Goal: Task Accomplishment & Management: Manage account settings

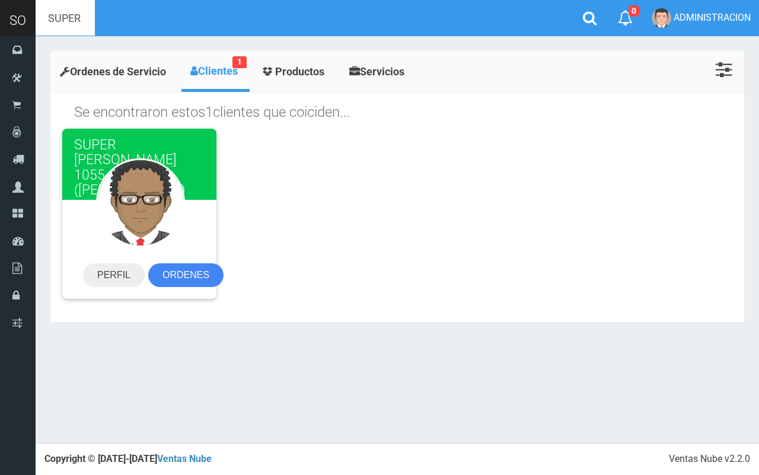
click at [50, 27] on input "SUPER JULIO ROCA 1055 (EVEN) (LUJAN)" at bounding box center [65, 18] width 59 height 36
drag, startPoint x: 403, startPoint y: 184, endPoint x: 347, endPoint y: 106, distance: 96.4
click at [401, 181] on section "SUPER JULIO ROCA 1055 (EVEN) (LUJAN) PERFIL ORDENES" at bounding box center [397, 219] width 688 height 181
click at [590, 13] on icon at bounding box center [590, 18] width 14 height 15
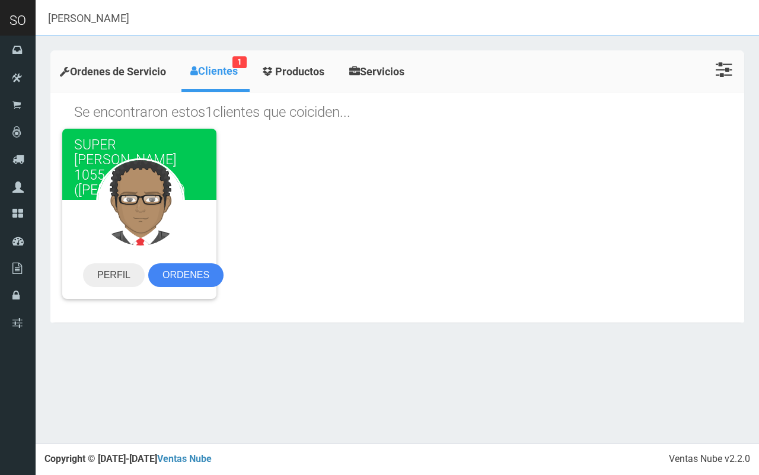
drag, startPoint x: 240, startPoint y: 14, endPoint x: 134, endPoint y: 25, distance: 106.8
click at [1, 15] on header "SO Toggle navigation" at bounding box center [379, 18] width 759 height 36
paste input "Tropero Moreira 924 (Susan) Lujan"
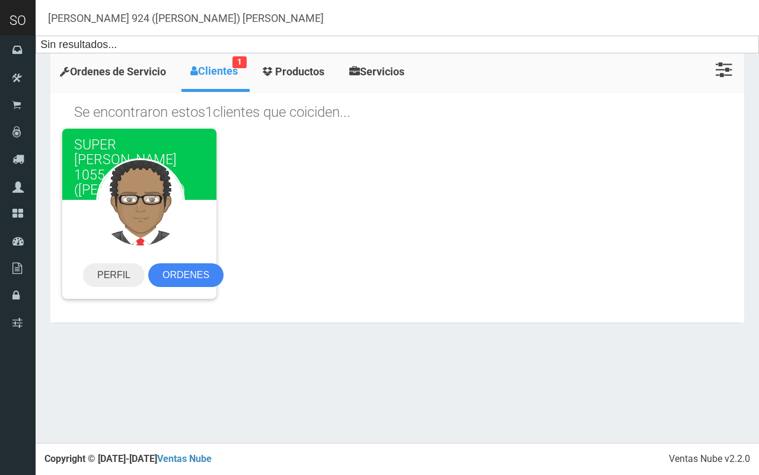
type input "Tropero Moreira 924 (Susan) Lujan"
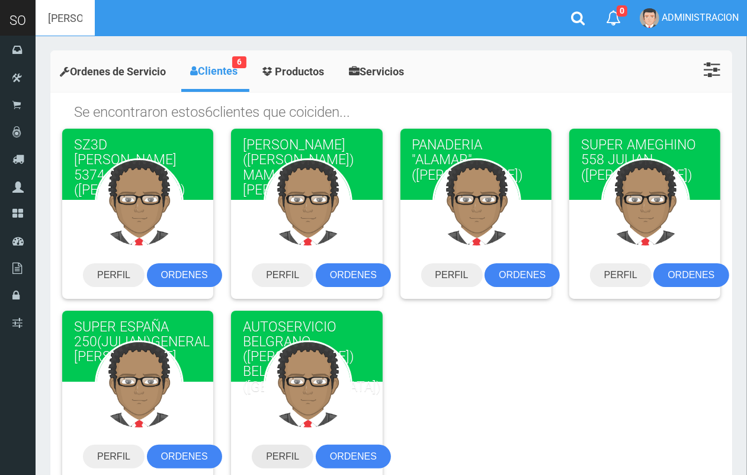
click at [288, 457] on link "PERFIL" at bounding box center [283, 457] width 62 height 24
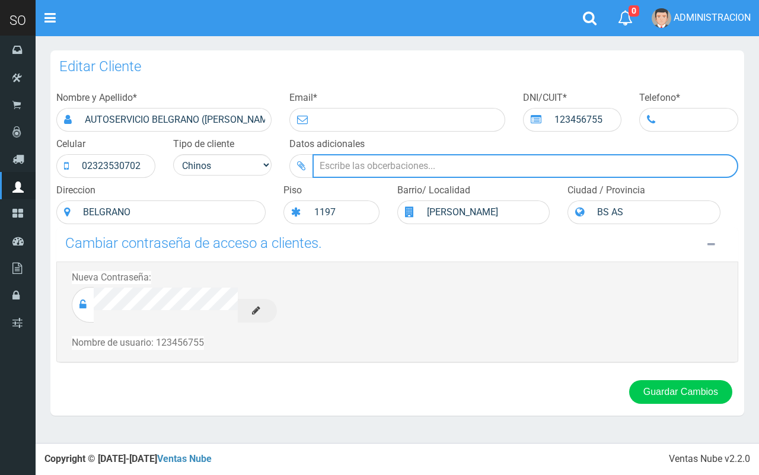
click at [347, 170] on input "Datos adicionales" at bounding box center [525, 166] width 426 height 24
type input "h"
type input "H"
drag, startPoint x: 557, startPoint y: 172, endPoint x: 250, endPoint y: 174, distance: 307.6
click at [250, 174] on div "Nombre y Apellido * AUTOSERVICIO BELGRANO (JULIAN) BELGRANO 1197 (LUJAN) Email …" at bounding box center [396, 157] width 699 height 139
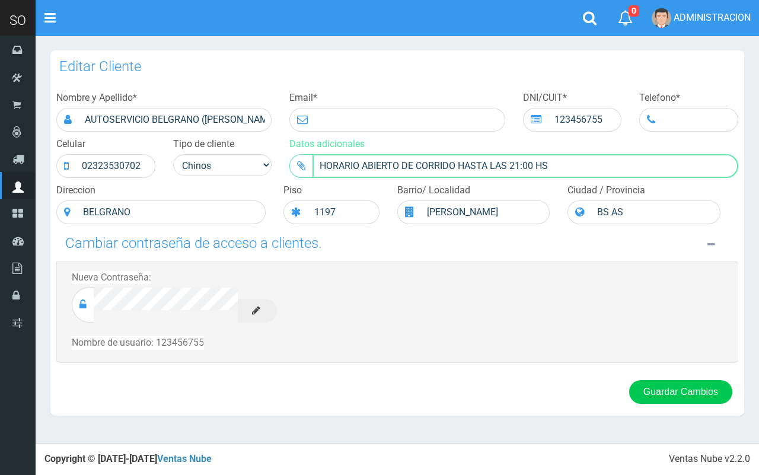
click at [564, 158] on input "HORARIO ABIERTO DE CORRIDO HASTA LAS 21:00 HS" at bounding box center [525, 166] width 426 height 24
drag, startPoint x: 567, startPoint y: 161, endPoint x: 307, endPoint y: 162, distance: 259.6
click at [307, 162] on div "HORARIO ABIERTO DE CORRIDO HASTA LAS 21:00 HS" at bounding box center [513, 166] width 449 height 24
paste input "orario corrido: abierto hasta las 21:00 hs."
drag, startPoint x: 347, startPoint y: 165, endPoint x: 327, endPoint y: 165, distance: 20.2
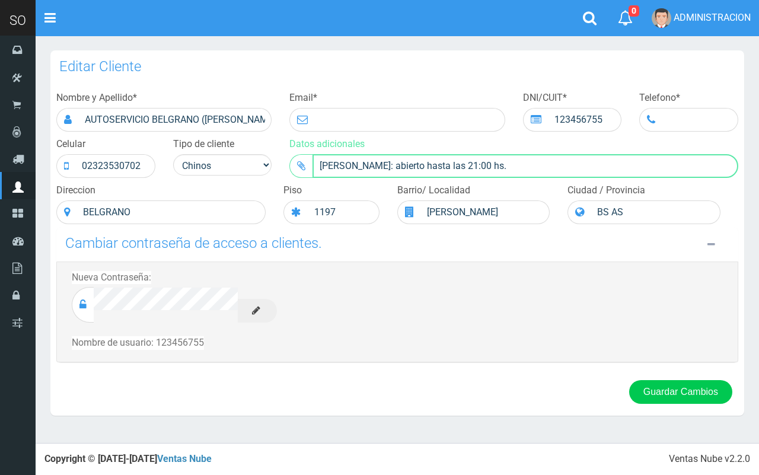
click at [327, 165] on input "Horario corrido: abierto hasta las 21:00 hs." at bounding box center [525, 166] width 426 height 24
drag, startPoint x: 475, startPoint y: 167, endPoint x: 407, endPoint y: 161, distance: 68.4
click at [407, 161] on input "HORARIO CORRIDO: abierto hasta las 21:00 hs." at bounding box center [525, 166] width 426 height 24
type input "HORARIO CORRIDO: ABIERTO HASTA LAS 21:00 hs."
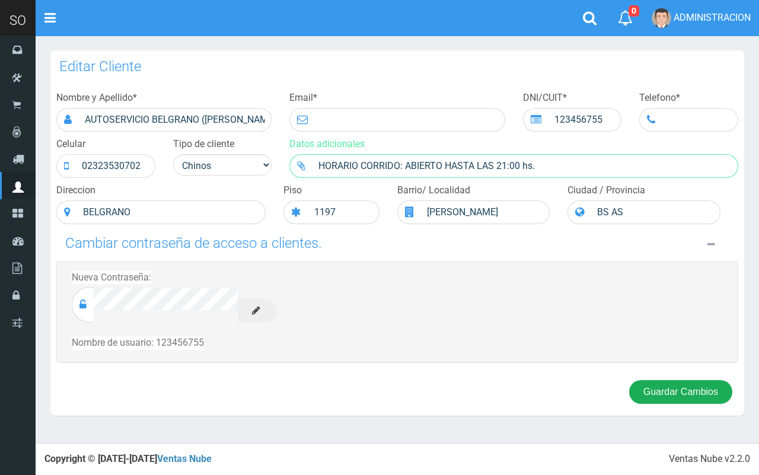
click at [661, 389] on button "Guardar Cambios" at bounding box center [680, 392] width 103 height 24
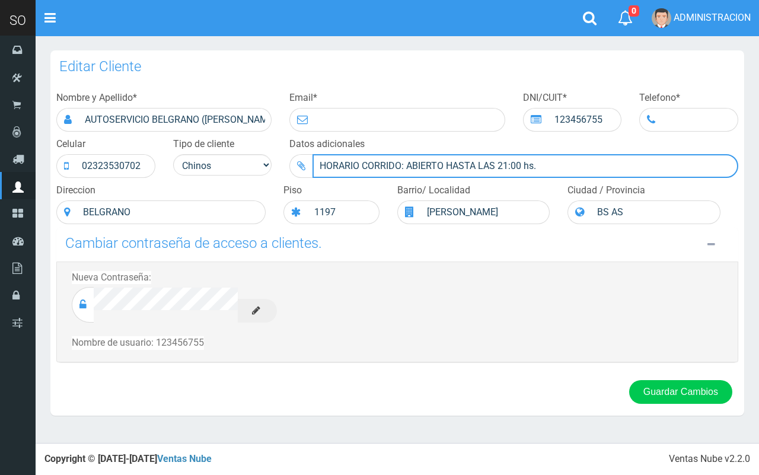
drag, startPoint x: 554, startPoint y: 164, endPoint x: 306, endPoint y: 164, distance: 248.4
click at [306, 164] on div "HORARIO CORRIDO: ABIERTO HASTA LAS 21:00 hs." at bounding box center [513, 166] width 449 height 24
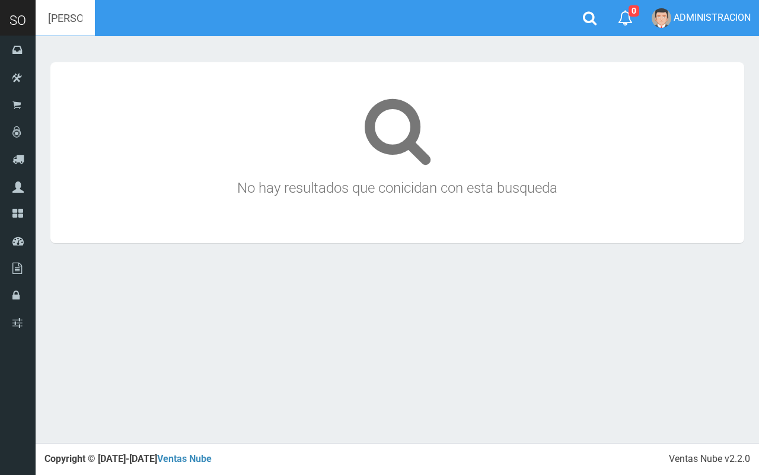
drag, startPoint x: 226, startPoint y: 16, endPoint x: 127, endPoint y: 17, distance: 98.4
click at [95, 17] on input "[PERSON_NAME] 924 ([PERSON_NAME]) [PERSON_NAME]" at bounding box center [65, 18] width 59 height 36
click at [587, 8] on link at bounding box center [589, 18] width 35 height 36
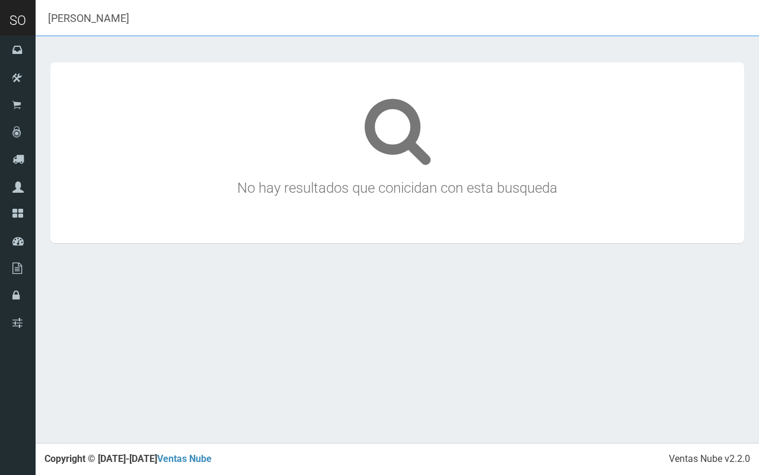
drag, startPoint x: 0, startPoint y: 21, endPoint x: 27, endPoint y: 21, distance: 26.7
click at [25, 21] on header "SO Toggle navigation" at bounding box center [379, 18] width 759 height 36
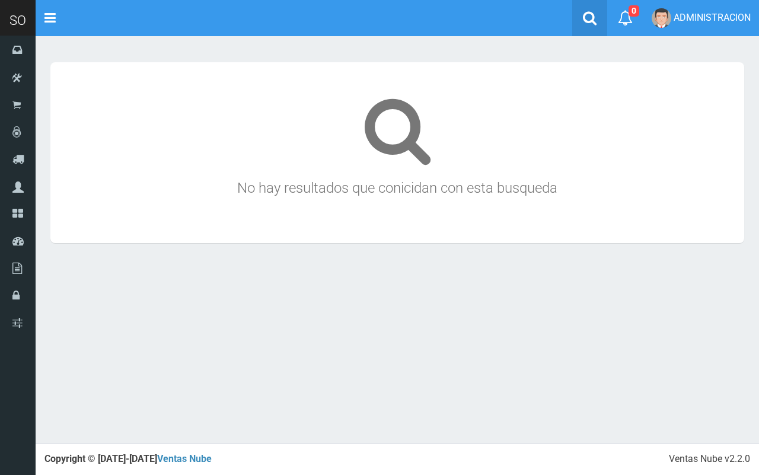
click at [584, 15] on icon at bounding box center [590, 18] width 14 height 15
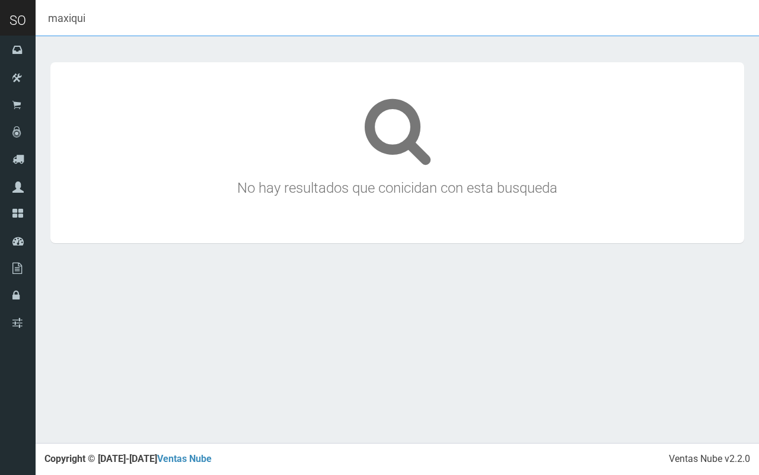
drag, startPoint x: 59, startPoint y: 21, endPoint x: 42, endPoint y: 21, distance: 17.2
click at [43, 21] on input "maxiqui" at bounding box center [397, 18] width 723 height 36
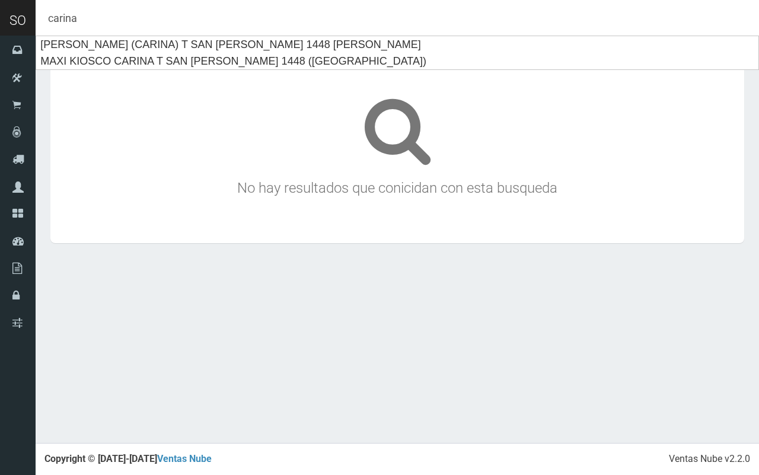
type input "carina"
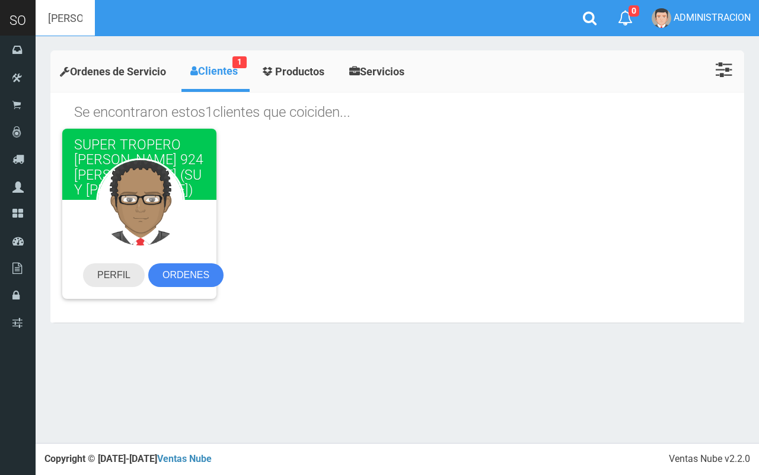
click at [107, 266] on link "PERFIL" at bounding box center [114, 275] width 62 height 24
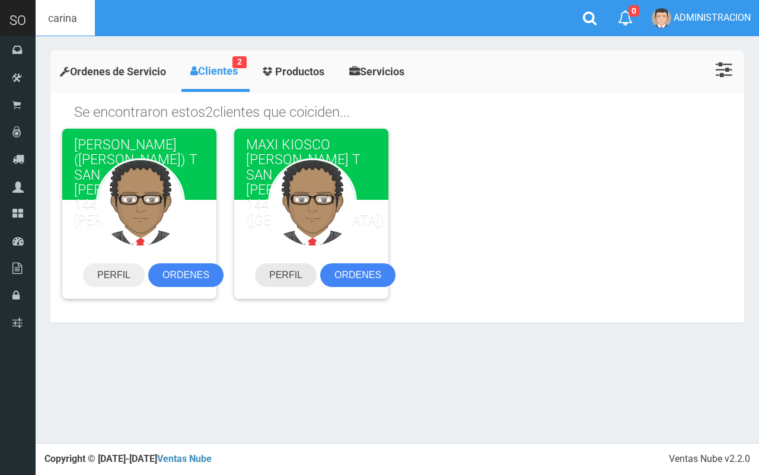
click at [291, 268] on link "PERFIL" at bounding box center [286, 275] width 62 height 24
drag, startPoint x: 587, startPoint y: 21, endPoint x: 314, endPoint y: 1, distance: 273.4
click at [584, 21] on icon at bounding box center [590, 18] width 14 height 15
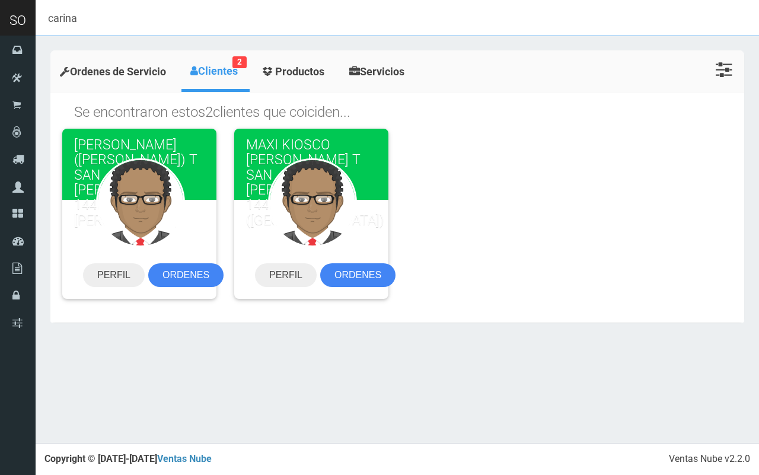
drag, startPoint x: 274, startPoint y: 12, endPoint x: 12, endPoint y: 13, distance: 262.0
click at [3, 13] on header "SO Toggle navigation" at bounding box center [379, 18] width 759 height 36
paste input "Almacen El Gauchito Miguel Mitre 360 Lujan"
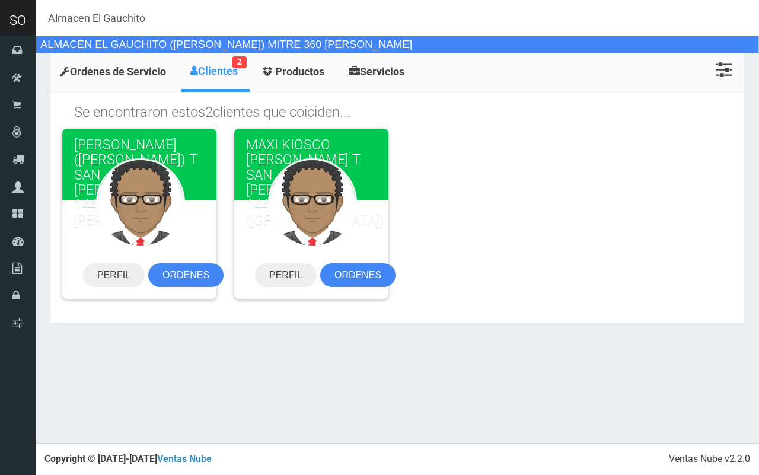
click at [321, 42] on div "ALMACEN EL GAUCHITO (MIGUEL) MITRE 360 LUJAN" at bounding box center [397, 45] width 723 height 18
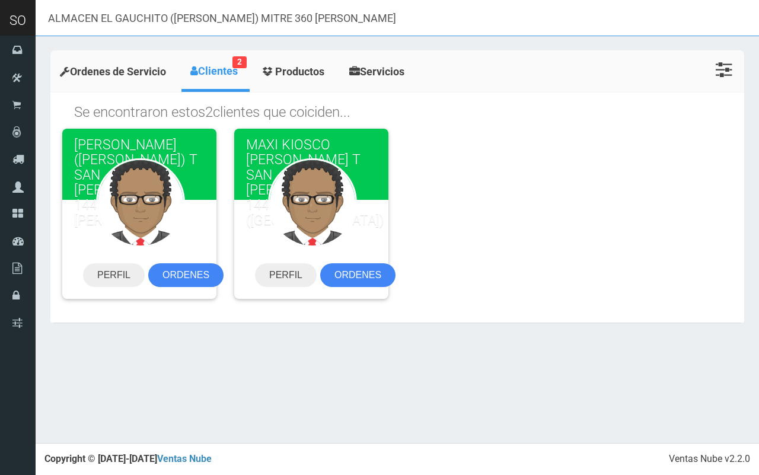
type input "ALMACEN EL GAUCHITO (MIGUEL) MITRE 360 LUJAN"
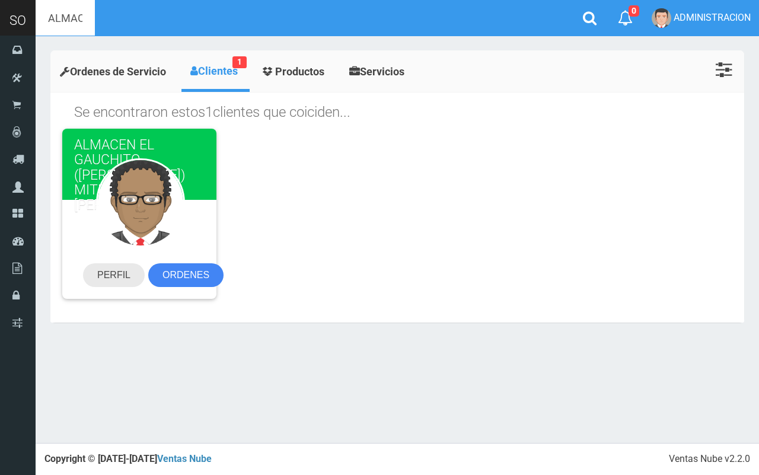
click at [104, 283] on link "PERFIL" at bounding box center [114, 275] width 62 height 24
click at [589, 11] on icon at bounding box center [590, 18] width 14 height 15
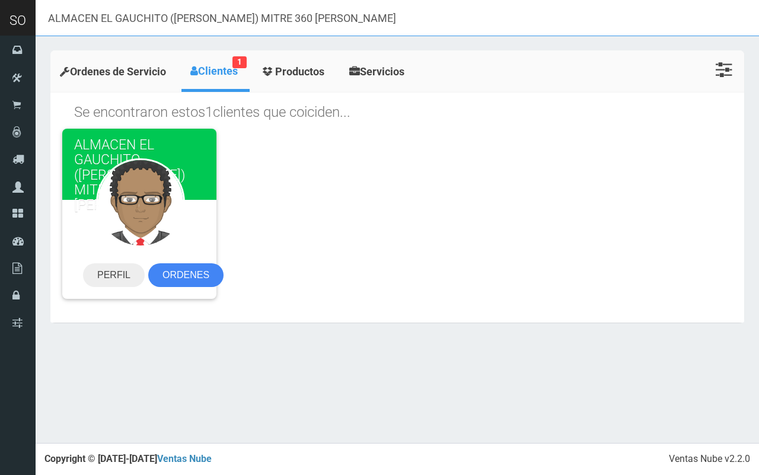
drag, startPoint x: 333, startPoint y: 23, endPoint x: 46, endPoint y: 23, distance: 286.3
click at [4, 23] on header "SO Toggle navigation" at bounding box center [379, 18] width 759 height 36
paste input "San [PERSON_NAME] 406 Ale ([PERSON_NAME])"
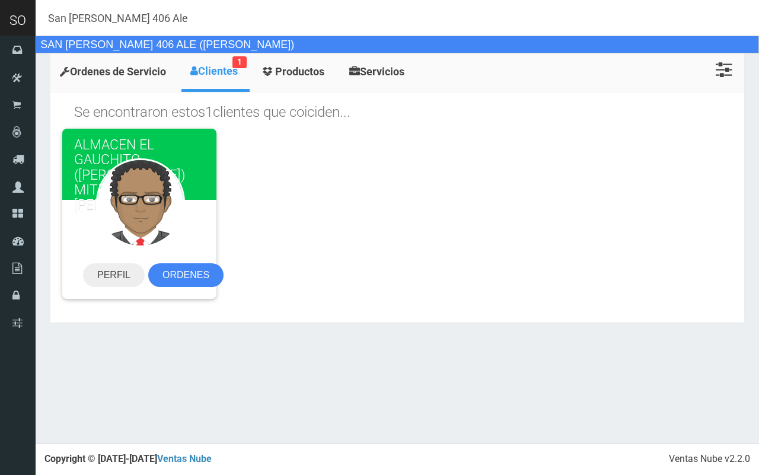
click at [59, 48] on div "SAN [PERSON_NAME] 406 ALE ([PERSON_NAME])" at bounding box center [397, 45] width 723 height 18
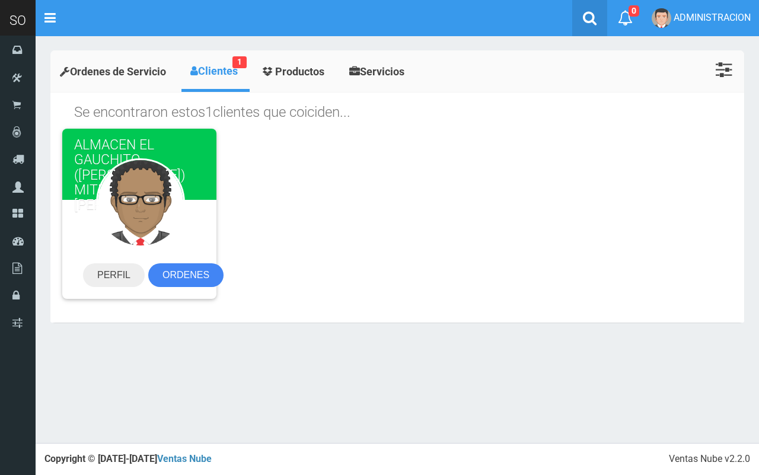
click at [579, 21] on link at bounding box center [589, 18] width 35 height 36
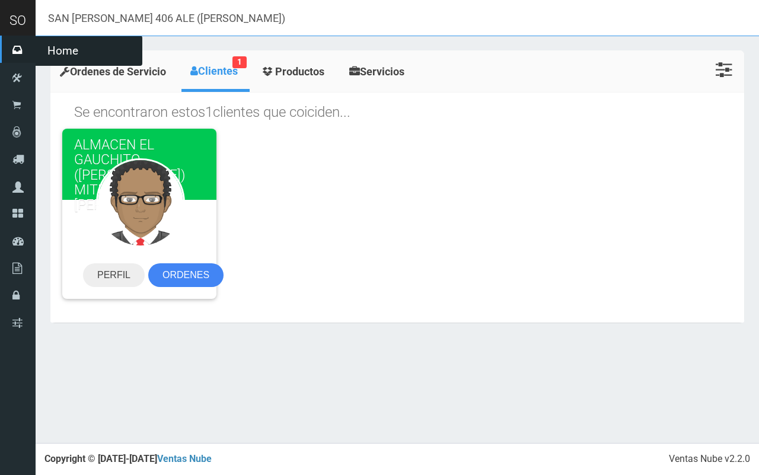
drag, startPoint x: 369, startPoint y: 12, endPoint x: 18, endPoint y: 37, distance: 351.2
click at [8, 37] on div "SO Toggle navigation 0 0" at bounding box center [379, 221] width 759 height 443
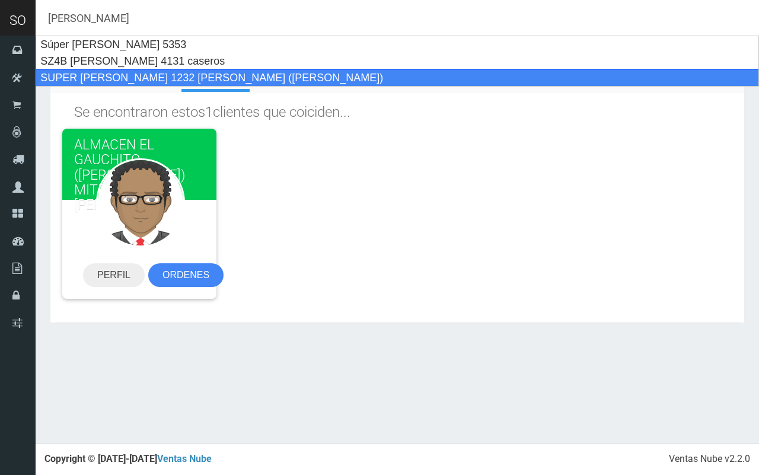
click at [235, 70] on div "SUPER MARIANO MORENO 1232 LUIS (LUJAN)" at bounding box center [397, 78] width 723 height 18
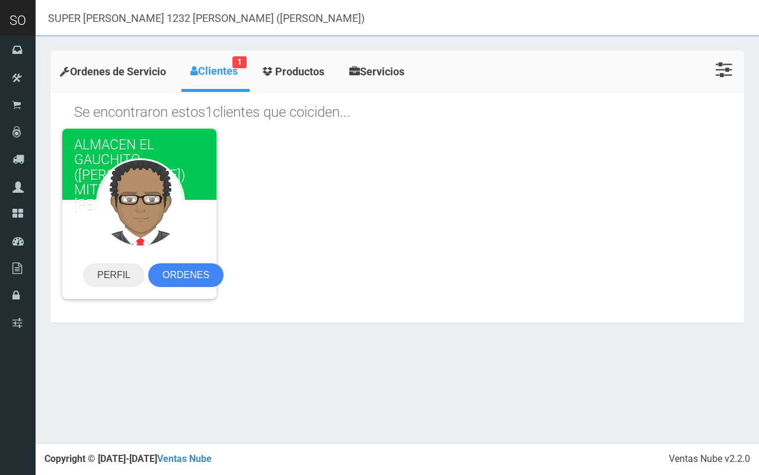
type input "SUPER MARIANO MORENO 1232 LUIS (LUJAN)"
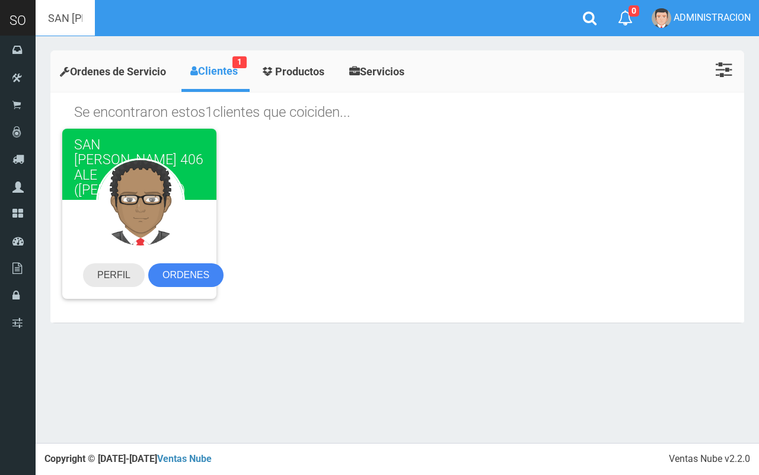
click at [99, 283] on link "PERFIL" at bounding box center [114, 275] width 62 height 24
click at [107, 267] on link "PERFIL" at bounding box center [114, 275] width 62 height 24
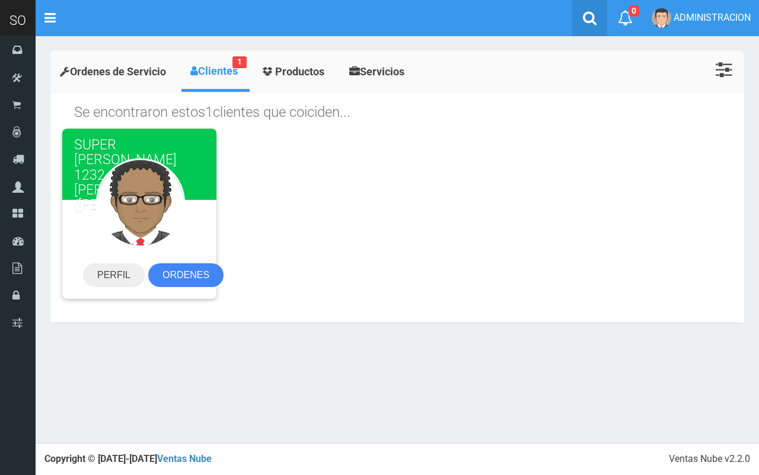
click at [590, 13] on icon at bounding box center [590, 18] width 14 height 15
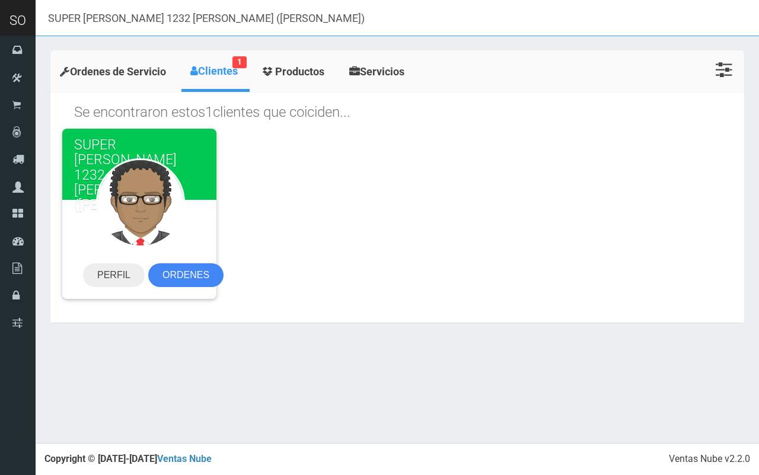
click at [0, 24] on header "SO Toggle navigation" at bounding box center [379, 18] width 759 height 36
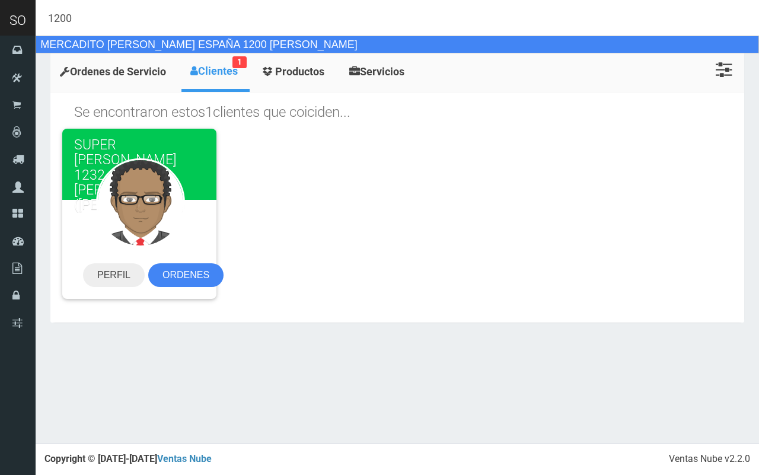
click at [110, 43] on div "MERCADITO GABY HUGO DIAZ ESPAÑA 1200 ESQ RAWSON LUJAN" at bounding box center [397, 45] width 723 height 18
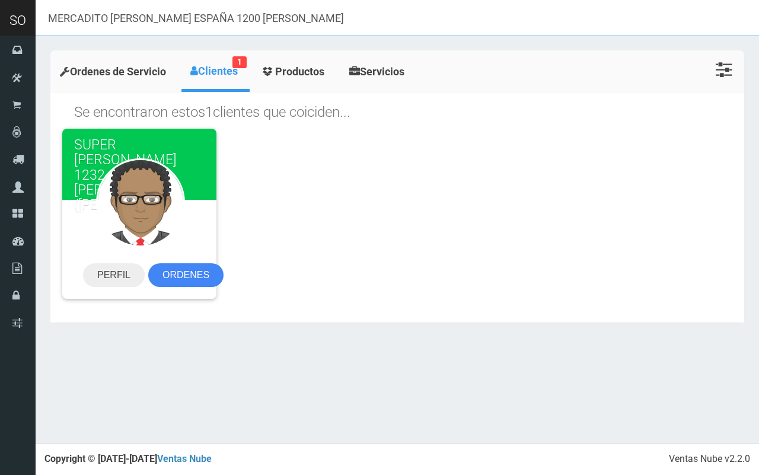
type input "MERCADITO GABY HUGO DIAZ ESPAÑA 1200 ESQ RAWSON LUJAN"
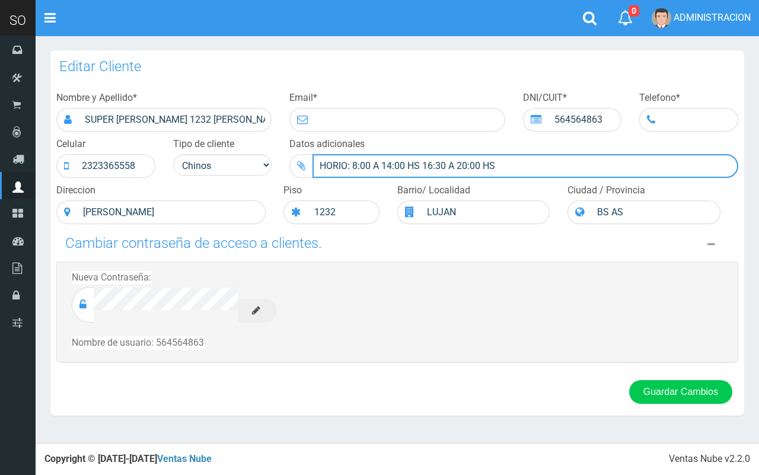
drag, startPoint x: 555, startPoint y: 164, endPoint x: 304, endPoint y: 159, distance: 251.4
click at [304, 159] on div "HORIO: 8:00 A 14:00 HS 16:30 A 20:00 HS" at bounding box center [513, 166] width 449 height 24
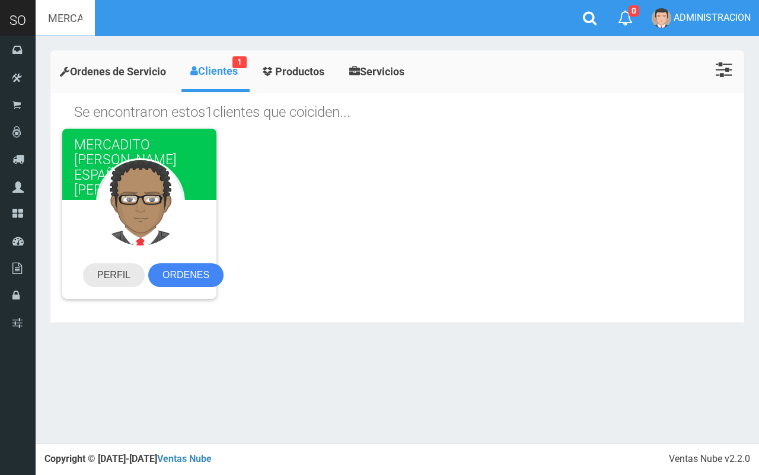
click at [120, 270] on link "PERFIL" at bounding box center [114, 275] width 62 height 24
click at [583, 20] on icon at bounding box center [590, 18] width 14 height 15
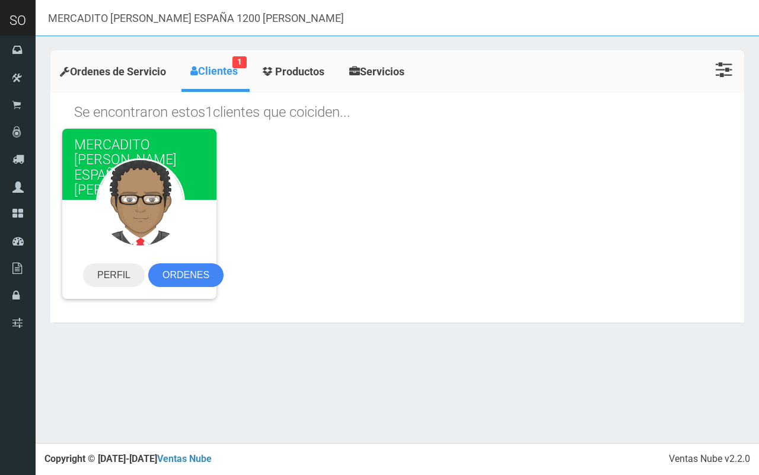
drag, startPoint x: 407, startPoint y: 21, endPoint x: 3, endPoint y: 21, distance: 403.7
click at [3, 21] on header "SO Toggle navigation" at bounding box center [379, 18] width 759 height 36
paste input "Fiambreria Georjef Augusto Karina Lavalle 675 Lujan"
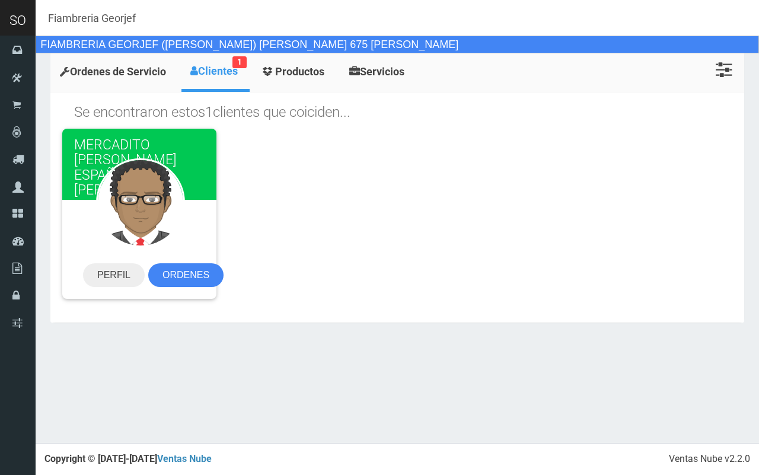
click at [321, 43] on div "FIAMBRERIA GEORJEF (AUGUSTO KARINA) LAVALLE 675 LUJAN" at bounding box center [397, 45] width 723 height 18
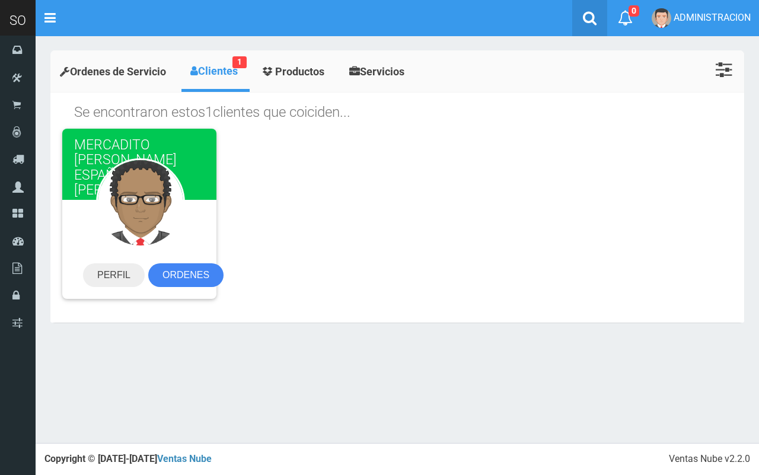
click at [595, 11] on link at bounding box center [589, 18] width 35 height 36
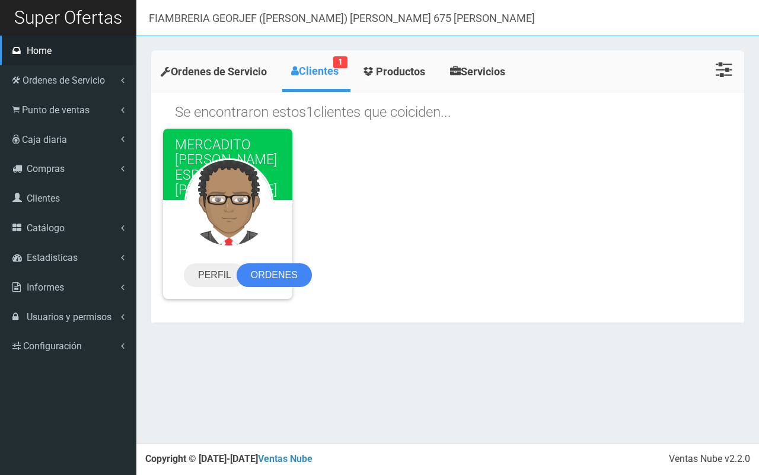
drag, startPoint x: 514, startPoint y: 33, endPoint x: 0, endPoint y: 45, distance: 514.1
click at [0, 45] on div "SO Toggle navigation 0 0" at bounding box center [379, 221] width 759 height 443
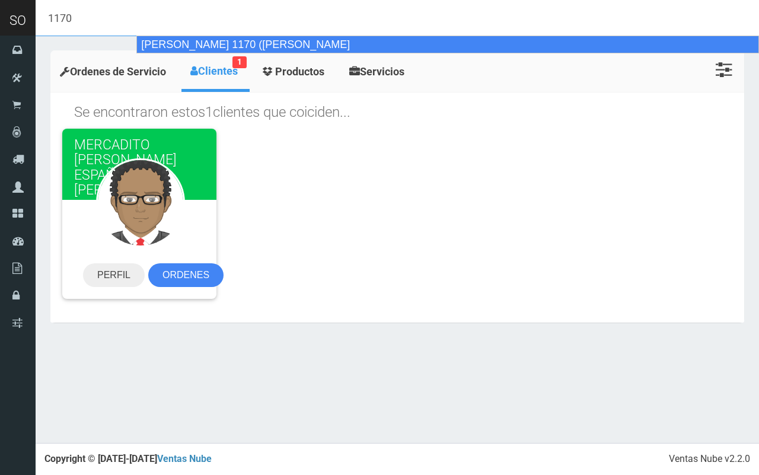
click at [235, 43] on div "[PERSON_NAME] 1170 ([PERSON_NAME]" at bounding box center [447, 45] width 622 height 18
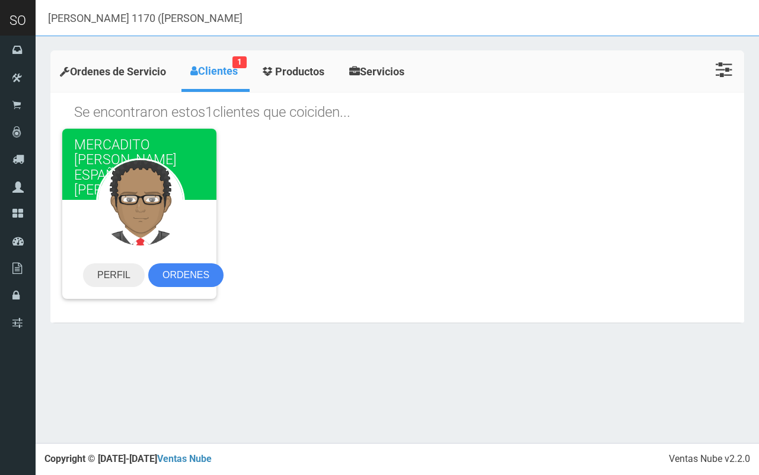
type input "[PERSON_NAME] 1170 ([PERSON_NAME]"
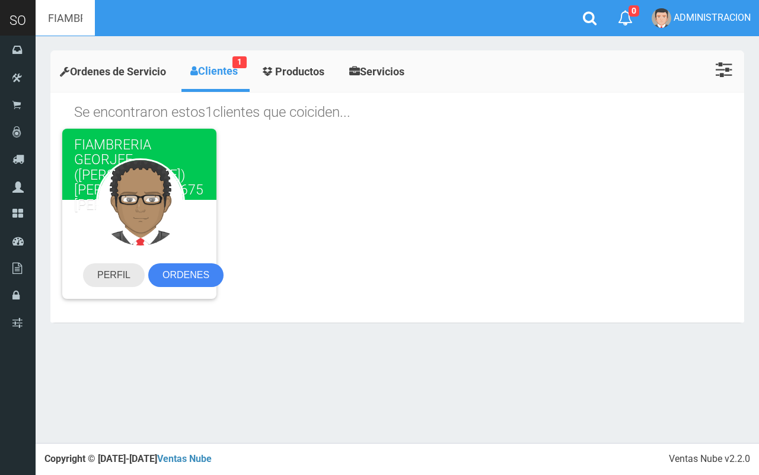
click at [101, 277] on link "PERFIL" at bounding box center [114, 275] width 62 height 24
click at [120, 270] on link "PERFIL" at bounding box center [114, 275] width 62 height 24
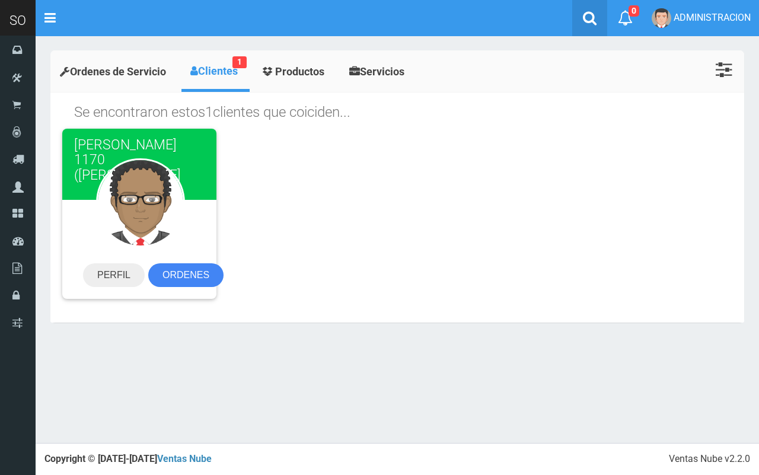
click at [581, 9] on link at bounding box center [589, 18] width 35 height 36
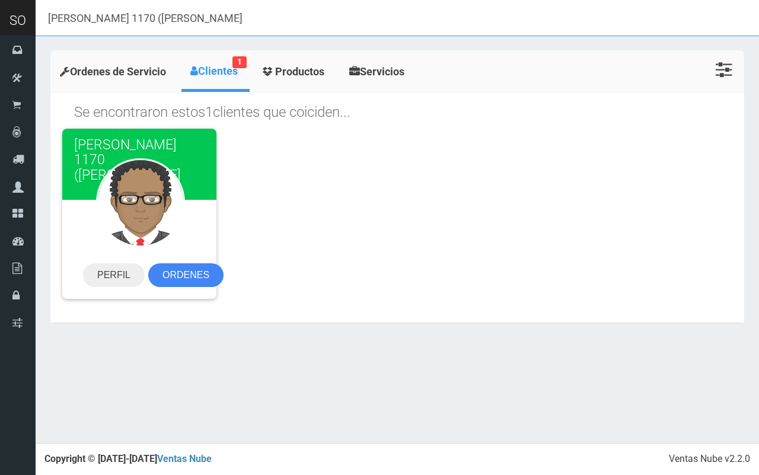
drag, startPoint x: 365, startPoint y: 12, endPoint x: 88, endPoint y: 20, distance: 276.9
click at [1, 21] on header "SO Toggle navigation" at bounding box center [379, 18] width 759 height 36
paste input "Rocio Mitre 1600 Lujan"
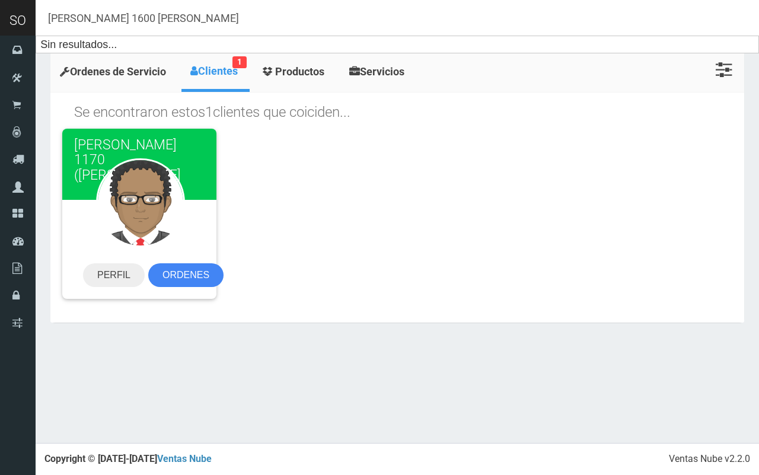
type input "Rocio Mitre 1600 Lujan"
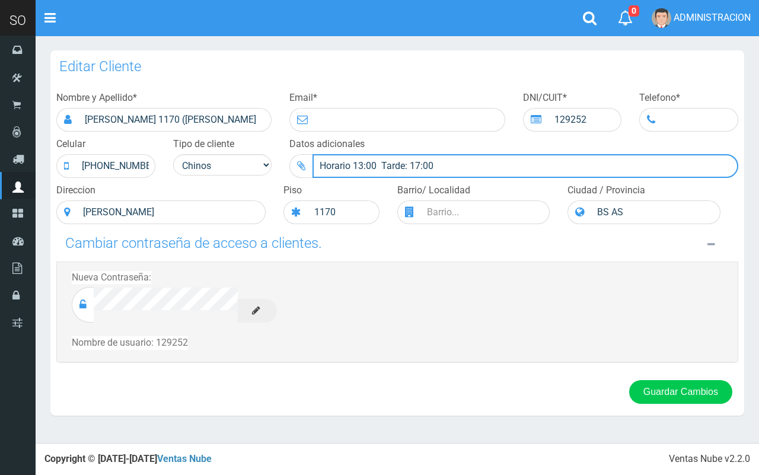
drag, startPoint x: 449, startPoint y: 159, endPoint x: 314, endPoint y: 157, distance: 134.6
click at [314, 157] on input "Horario 13:00 Tarde: 17:00" at bounding box center [525, 166] width 426 height 24
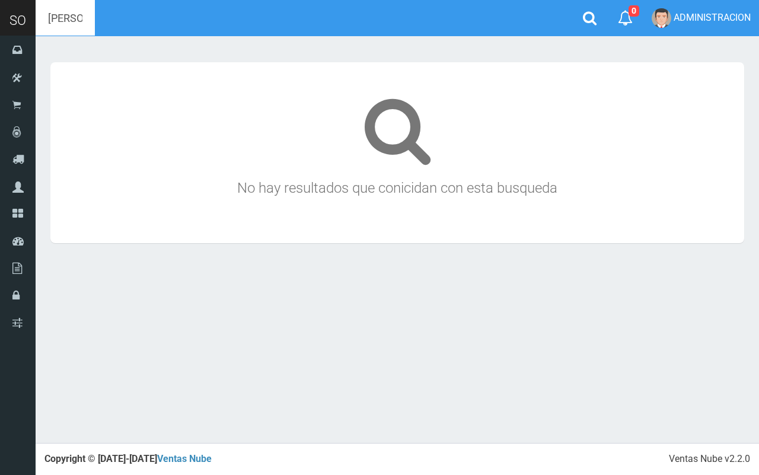
drag, startPoint x: 180, startPoint y: 16, endPoint x: 107, endPoint y: 16, distance: 72.3
click at [95, 16] on input "Rocio Mitre 1600 Lujan" at bounding box center [65, 18] width 59 height 36
drag, startPoint x: 169, startPoint y: 25, endPoint x: 72, endPoint y: 16, distance: 97.6
click at [72, 16] on input "Rocio Mitre 1600 Lujan" at bounding box center [65, 18] width 59 height 36
type input "Roci"
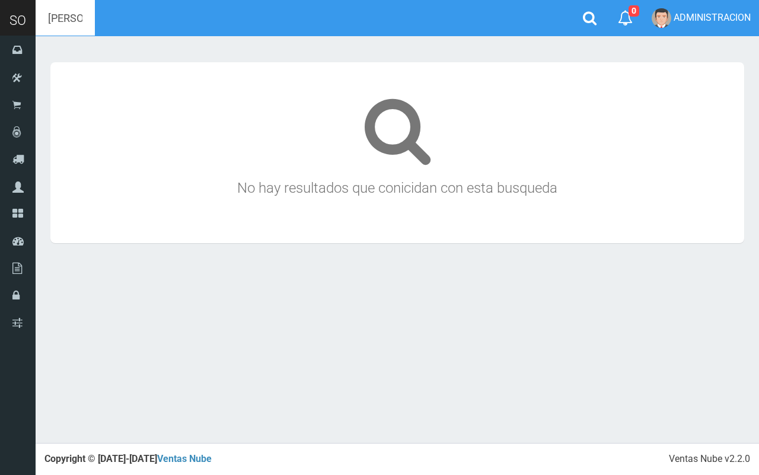
type input "Rocio"
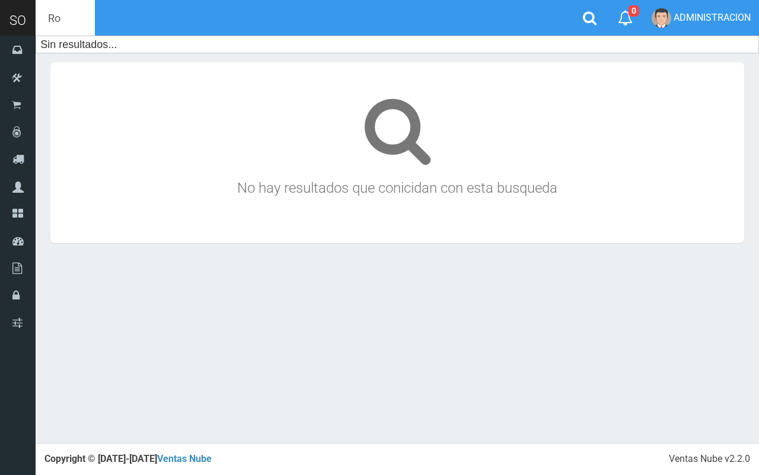
type input "R"
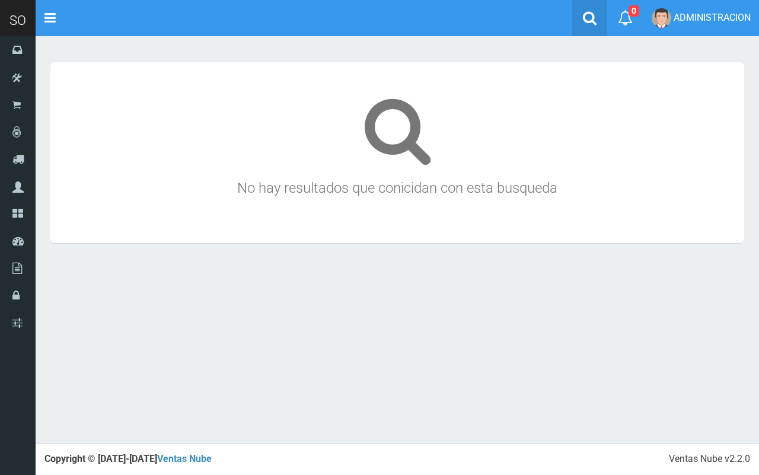
click at [591, 16] on icon at bounding box center [590, 18] width 14 height 15
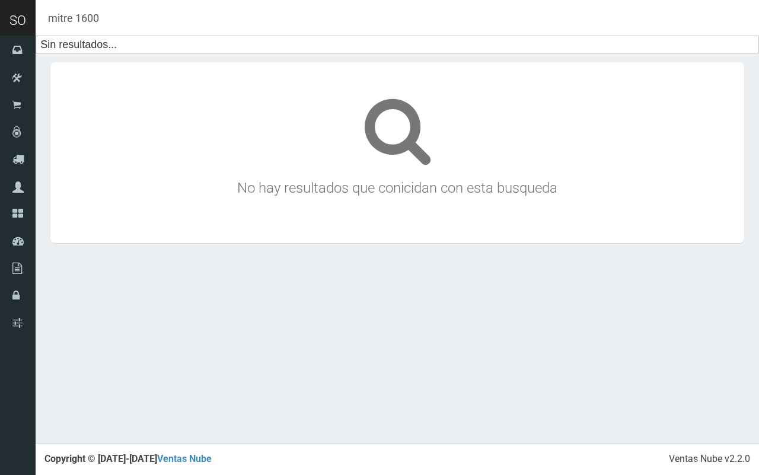
drag, startPoint x: 214, startPoint y: 18, endPoint x: 0, endPoint y: 18, distance: 214.0
click at [0, 18] on header "SO Toggle navigation" at bounding box center [379, 18] width 759 height 36
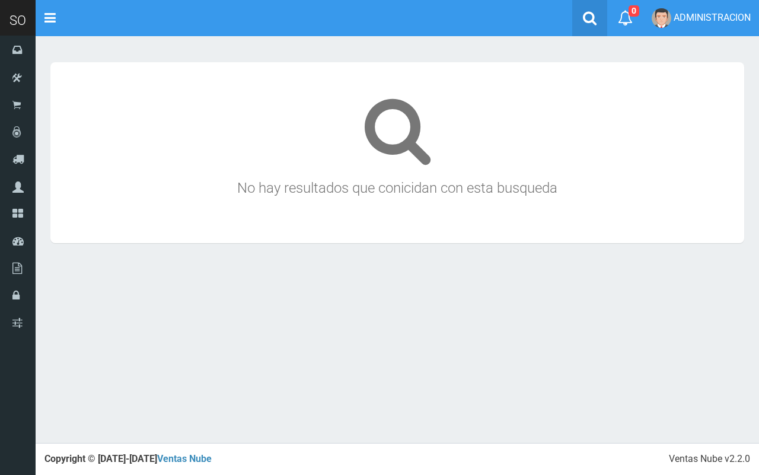
click at [589, 27] on link at bounding box center [589, 18] width 35 height 36
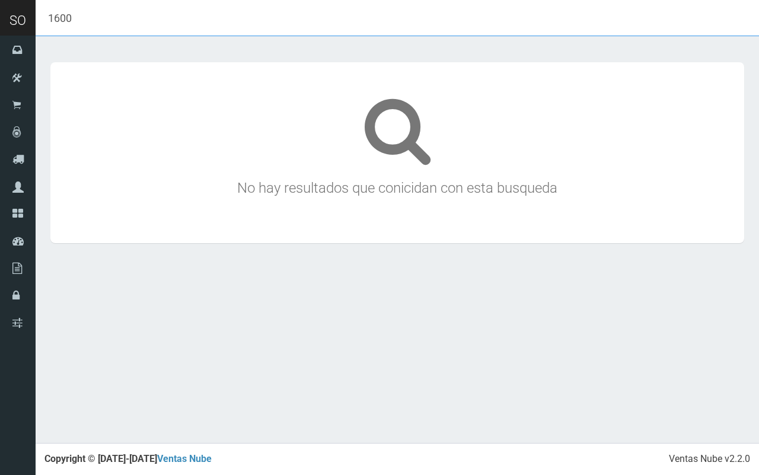
drag, startPoint x: 0, startPoint y: 19, endPoint x: 14, endPoint y: 19, distance: 13.6
click at [12, 19] on header "SO Toggle navigation" at bounding box center [379, 18] width 759 height 36
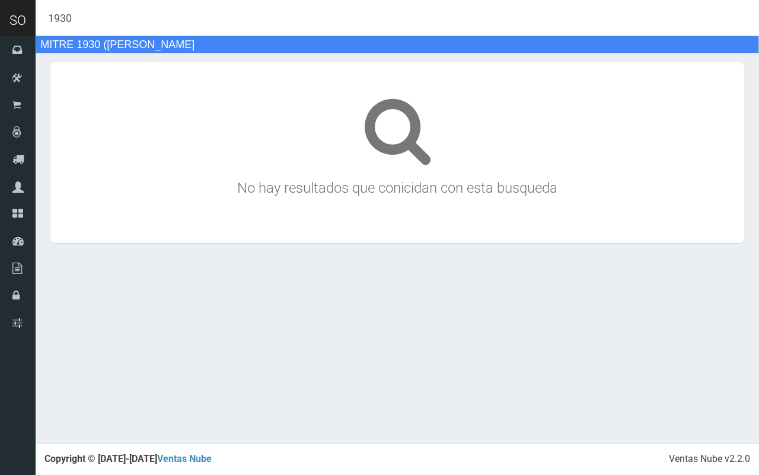
click at [140, 39] on div "MITRE 1930 (NICO) LUJAN" at bounding box center [397, 45] width 723 height 18
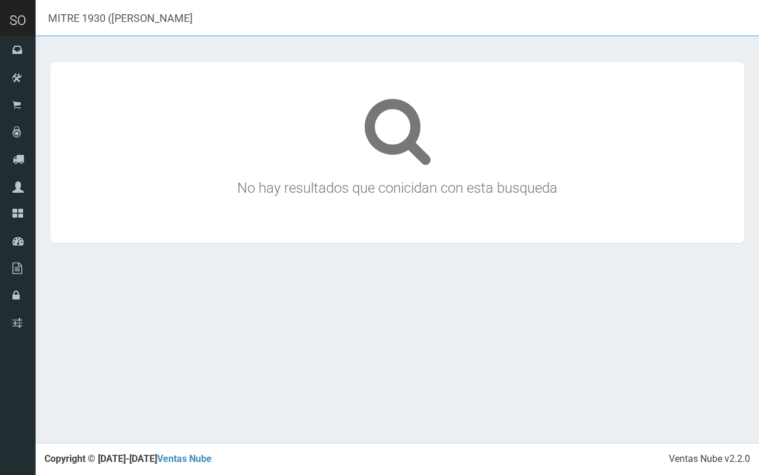
type input "MITRE 1930 (NICO) LUJAN"
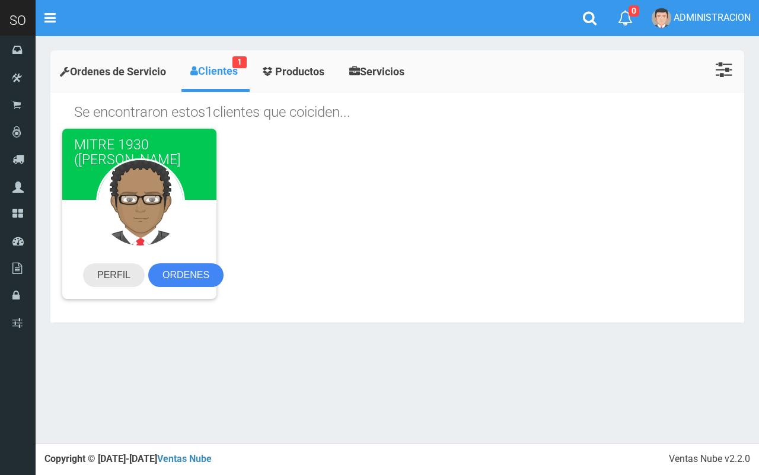
click at [123, 282] on link "PERFIL" at bounding box center [114, 275] width 62 height 24
click at [584, 14] on icon at bounding box center [590, 18] width 14 height 15
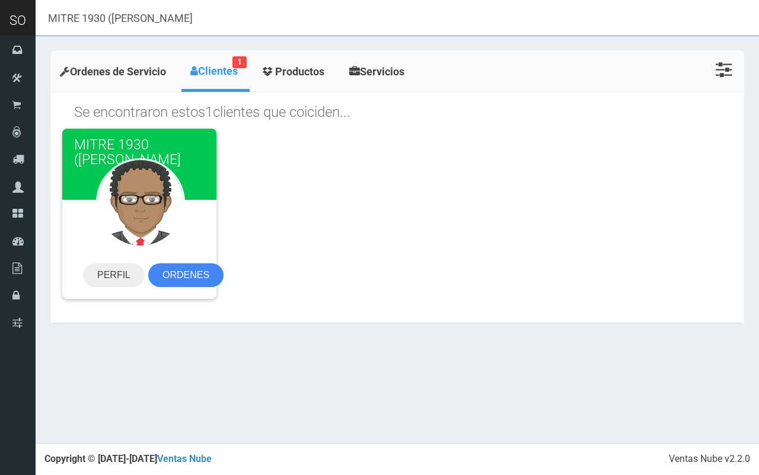
click at [0, 18] on header "SO Toggle navigation" at bounding box center [379, 18] width 759 height 36
paste input "Almacen Ariel Mitre Y Alem Lujan"
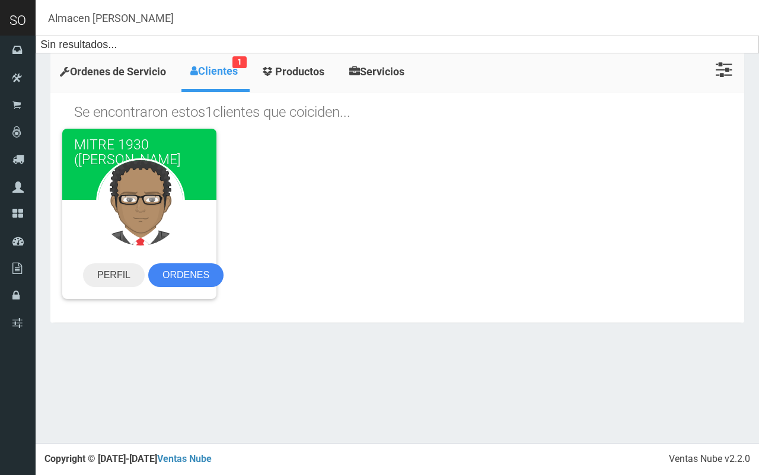
type input "Almacen Ariel Mitre"
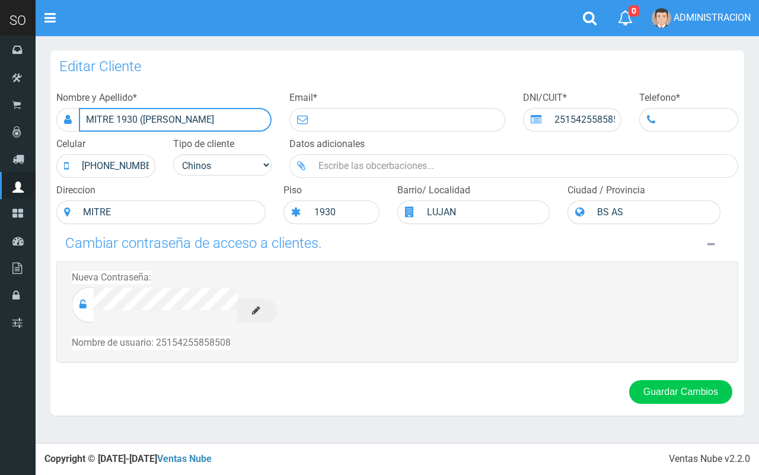
drag, startPoint x: 46, startPoint y: 116, endPoint x: 129, endPoint y: 116, distance: 83.0
click at [48, 116] on div "Nombre y Apellido * MITRE 1930 (NICO) LUJAN" at bounding box center [163, 111] width 233 height 40
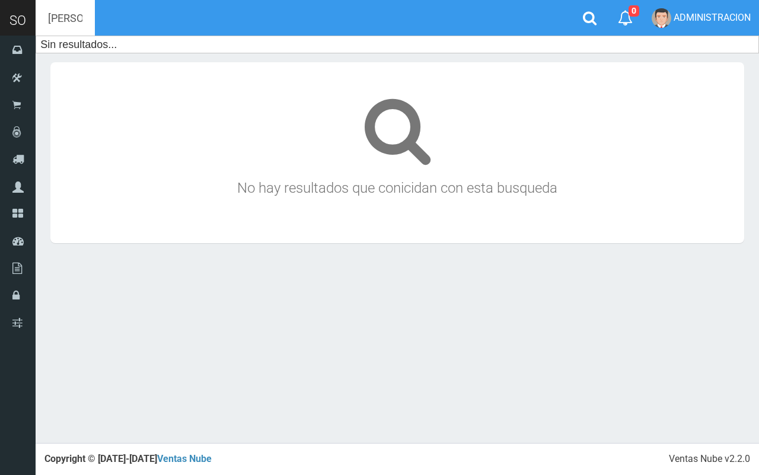
type input "[PERSON_NAME]"
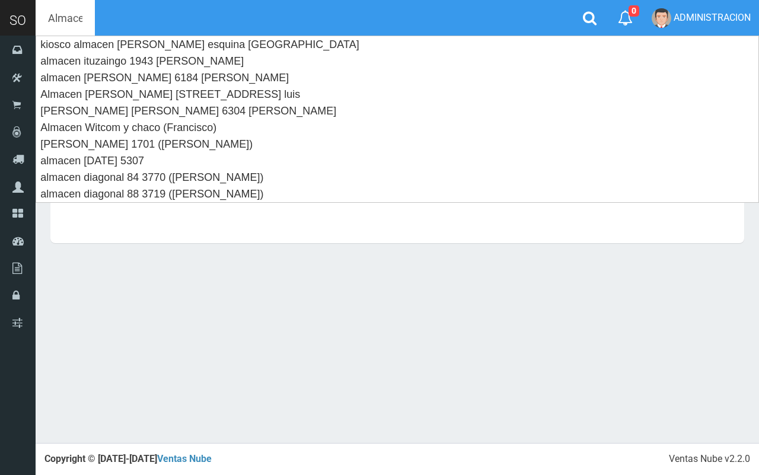
type input "Almacen"
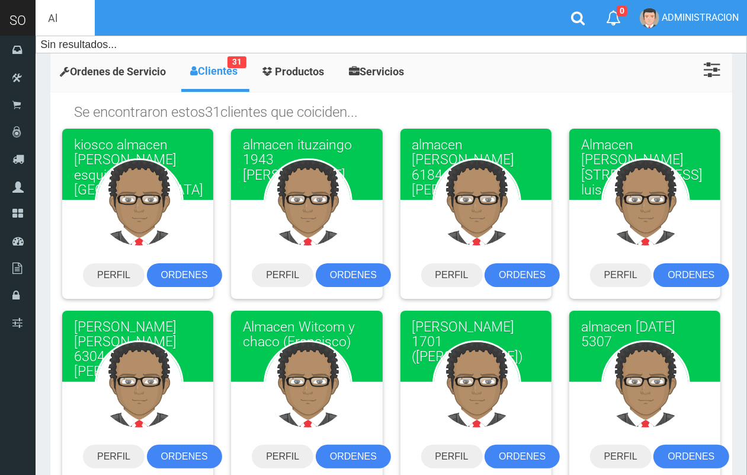
type input "A"
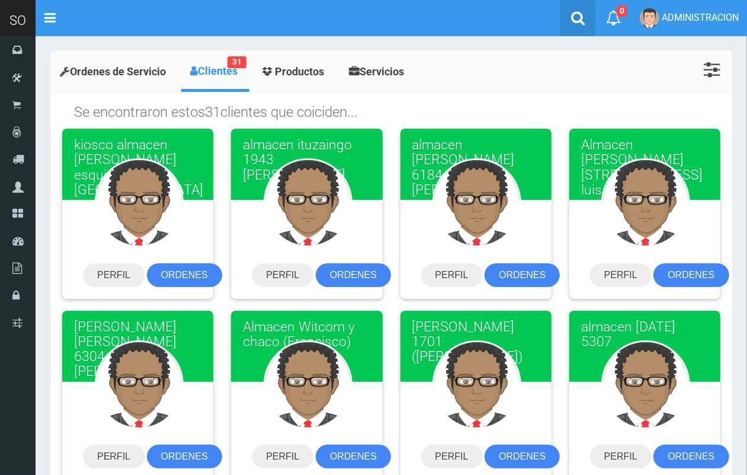
drag, startPoint x: 579, startPoint y: 18, endPoint x: 558, endPoint y: 16, distance: 20.8
click at [579, 18] on icon at bounding box center [578, 18] width 14 height 15
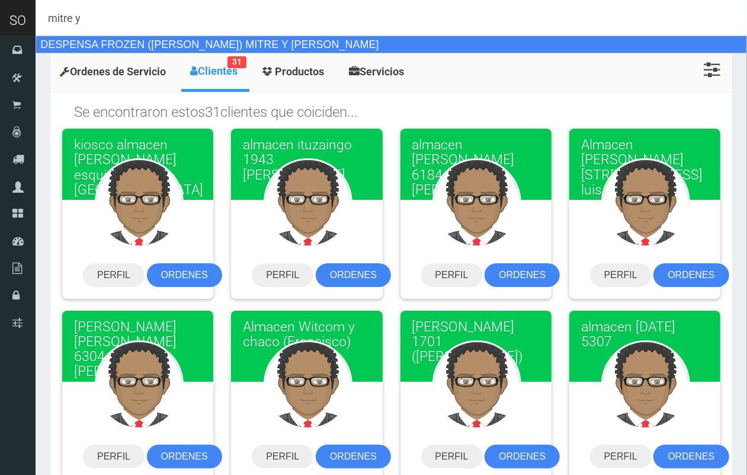
click at [303, 45] on div "DESPENSA FROZEN ([PERSON_NAME]) MITRE Y [PERSON_NAME]" at bounding box center [392, 45] width 712 height 18
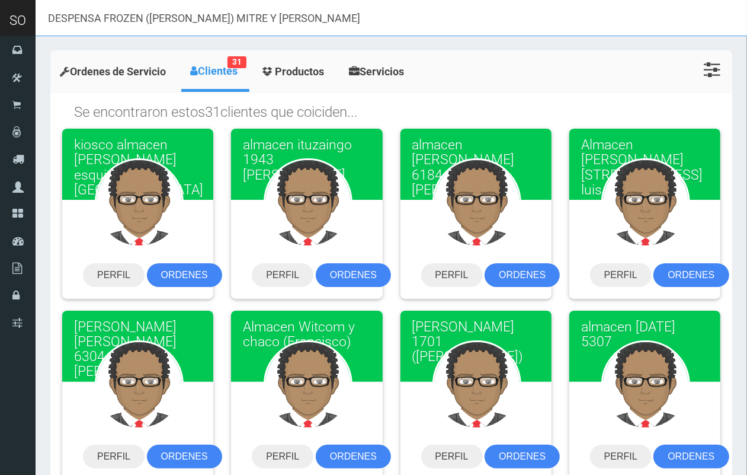
type input "DESPENSA FROZEN ([PERSON_NAME]) MITRE Y [PERSON_NAME]"
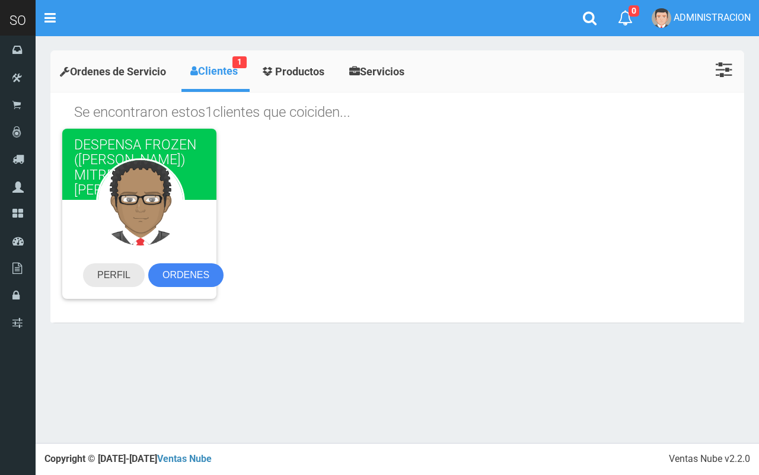
click at [111, 279] on link "PERFIL" at bounding box center [114, 275] width 62 height 24
drag, startPoint x: 587, startPoint y: 10, endPoint x: 533, endPoint y: 14, distance: 54.1
click at [586, 11] on icon at bounding box center [590, 18] width 14 height 15
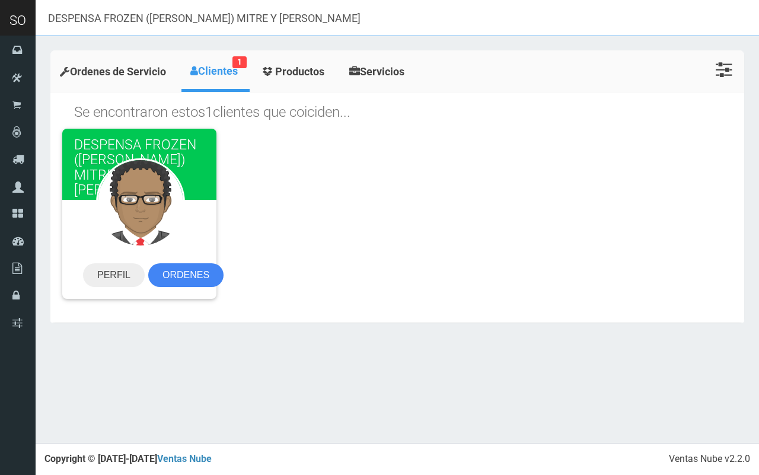
drag, startPoint x: 0, startPoint y: 18, endPoint x: 131, endPoint y: 19, distance: 131.0
click at [8, 18] on header "SO Toggle navigation" at bounding box center [379, 18] width 759 height 36
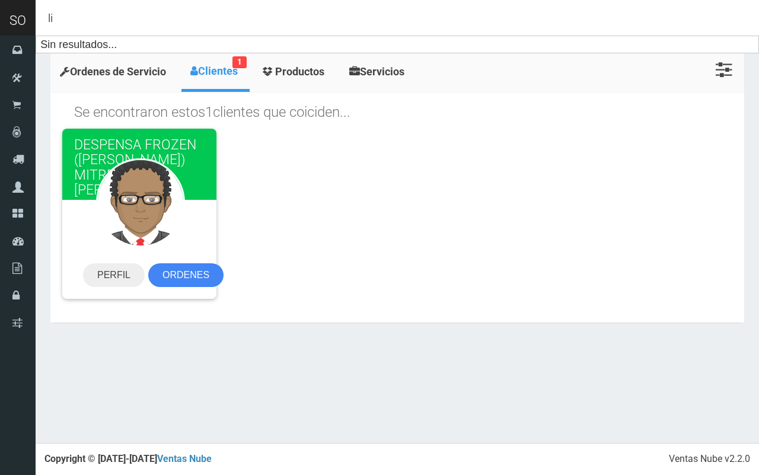
type input "l"
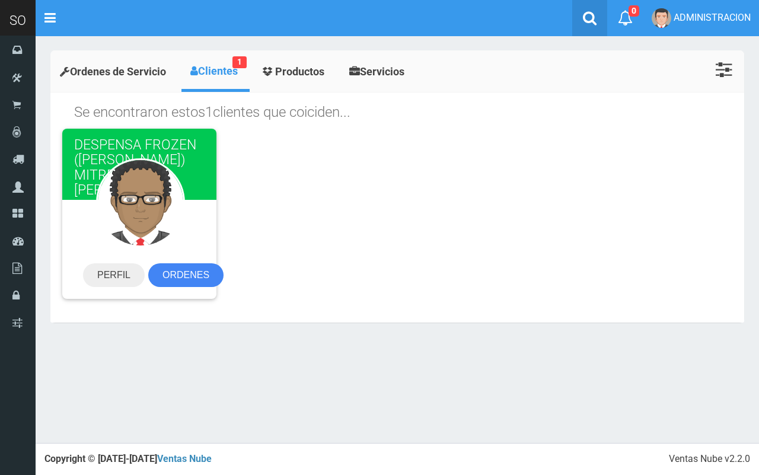
click at [589, 4] on link at bounding box center [589, 18] width 35 height 36
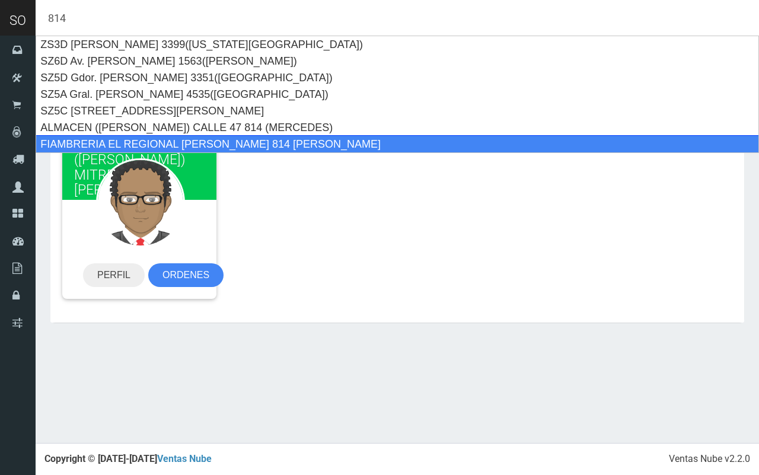
click at [200, 144] on div "FIAMBRERIA EL REGIONAL [PERSON_NAME] 814 LUJAN" at bounding box center [397, 144] width 723 height 18
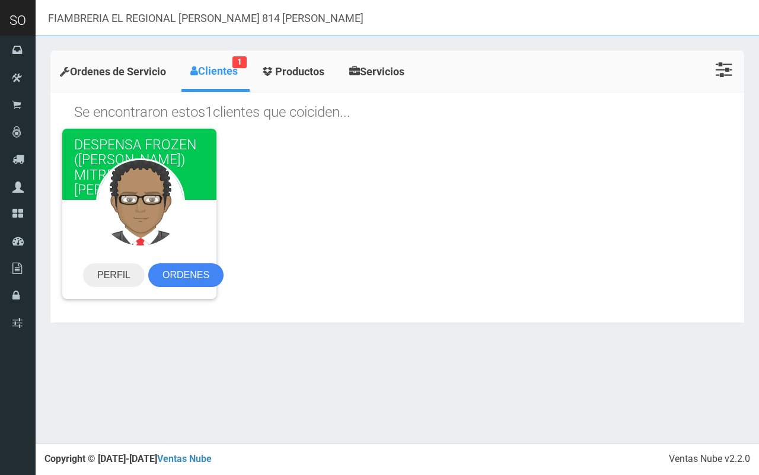
type input "FIAMBRERIA EL REGIONAL [PERSON_NAME] 814 LUJAN"
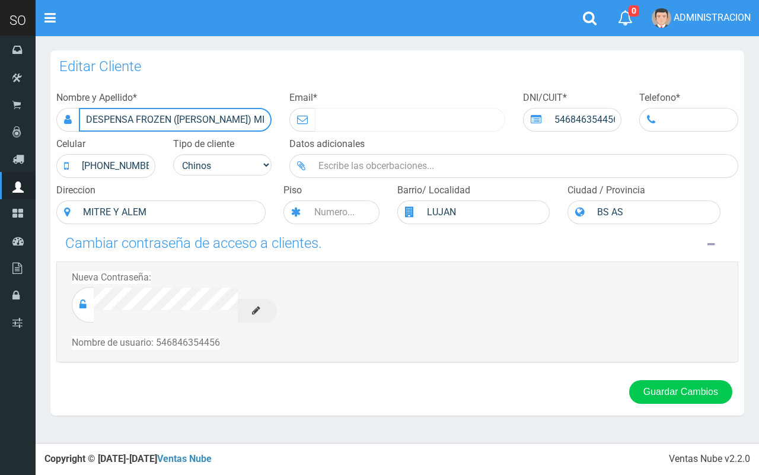
scroll to position [0, 36]
drag, startPoint x: 84, startPoint y: 117, endPoint x: 319, endPoint y: 119, distance: 234.7
click at [321, 119] on div "Nombre y Apellido * DESPENSA FROZEN (ARIEL) MITRE Y ALEM LUJAN Email * DNI/CUIT…" at bounding box center [396, 157] width 699 height 139
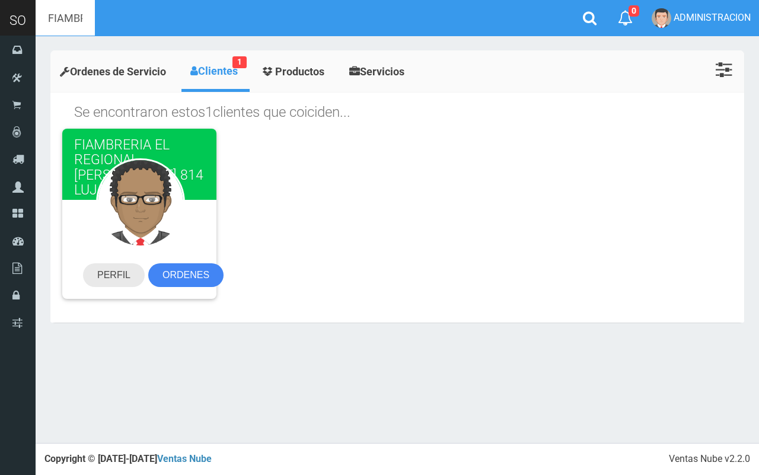
click at [122, 268] on link "PERFIL" at bounding box center [114, 275] width 62 height 24
click at [588, 16] on icon at bounding box center [590, 18] width 14 height 15
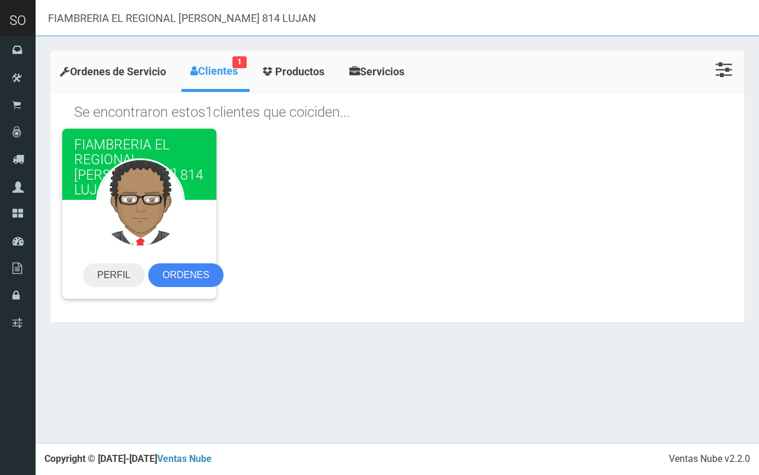
drag, startPoint x: 0, startPoint y: 21, endPoint x: 27, endPoint y: 21, distance: 26.7
click at [11, 21] on header "SO Toggle navigation" at bounding box center [379, 18] width 759 height 36
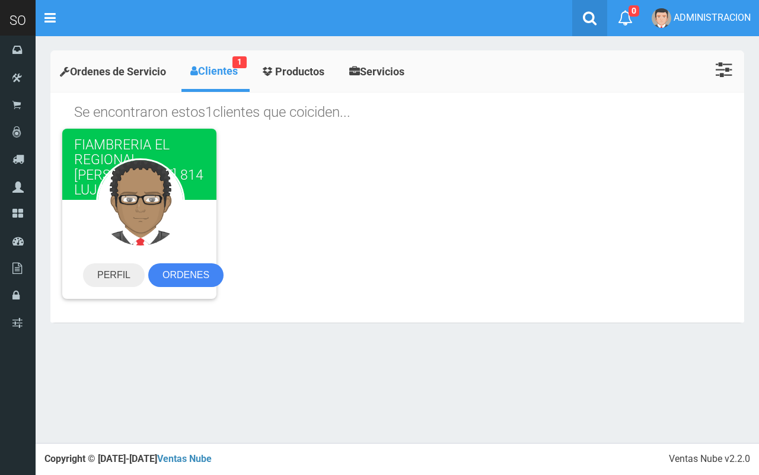
click at [593, 21] on icon at bounding box center [590, 18] width 14 height 15
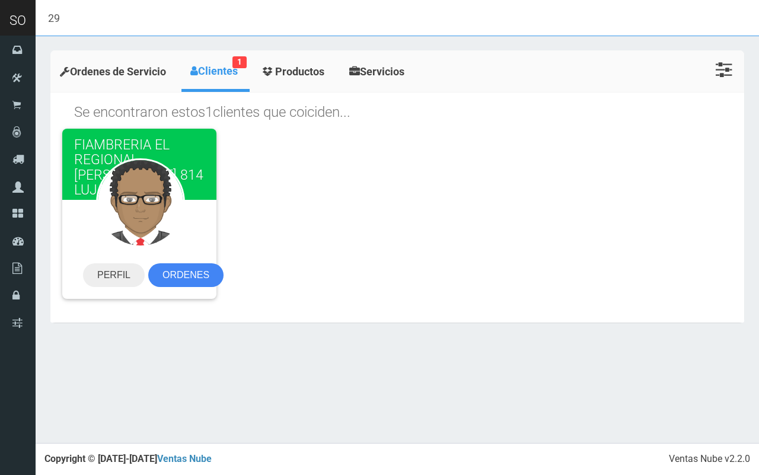
type input "2"
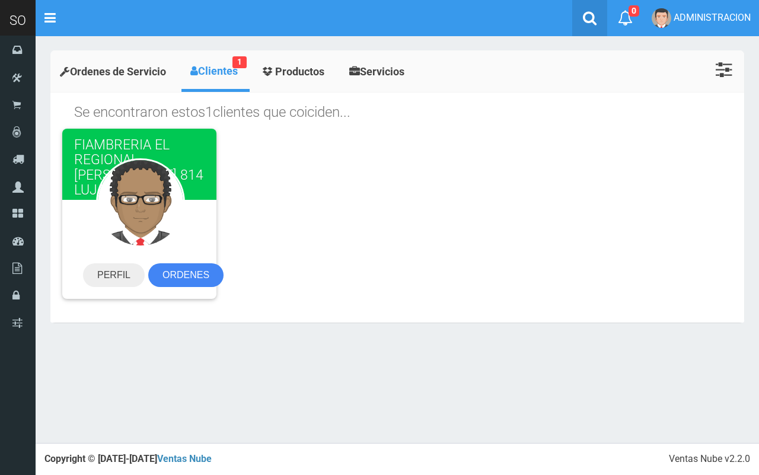
click at [576, 15] on link at bounding box center [589, 18] width 35 height 36
click at [584, 12] on icon at bounding box center [590, 18] width 14 height 15
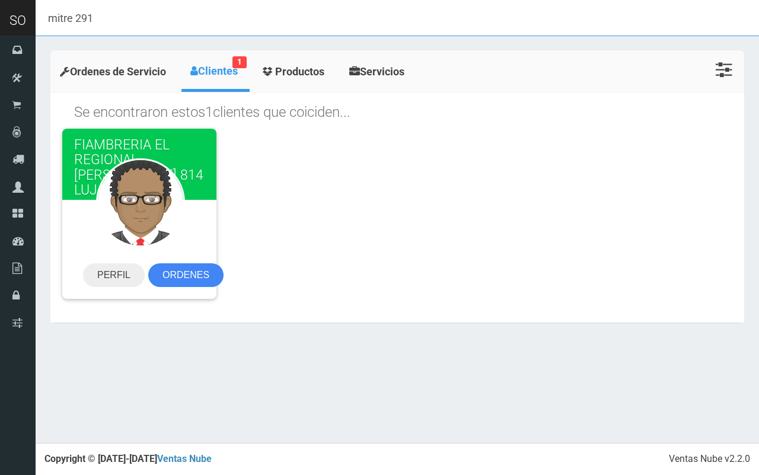
drag, startPoint x: 276, startPoint y: 15, endPoint x: 0, endPoint y: 21, distance: 276.3
click at [0, 21] on header "SO Toggle navigation" at bounding box center [379, 18] width 759 height 36
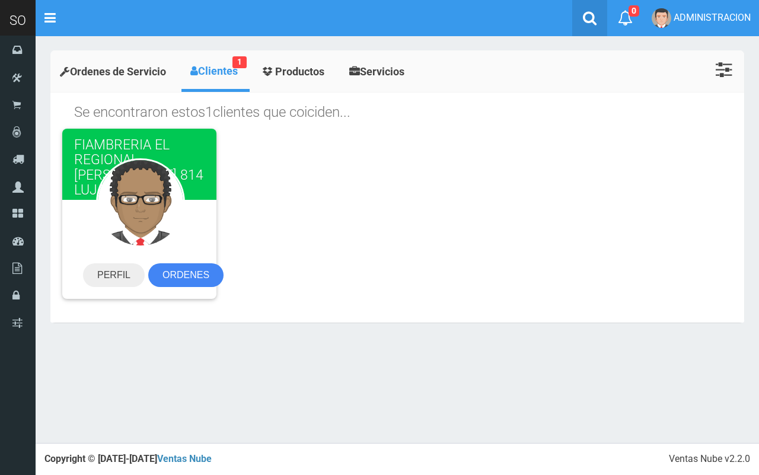
click at [587, 8] on link at bounding box center [589, 18] width 35 height 36
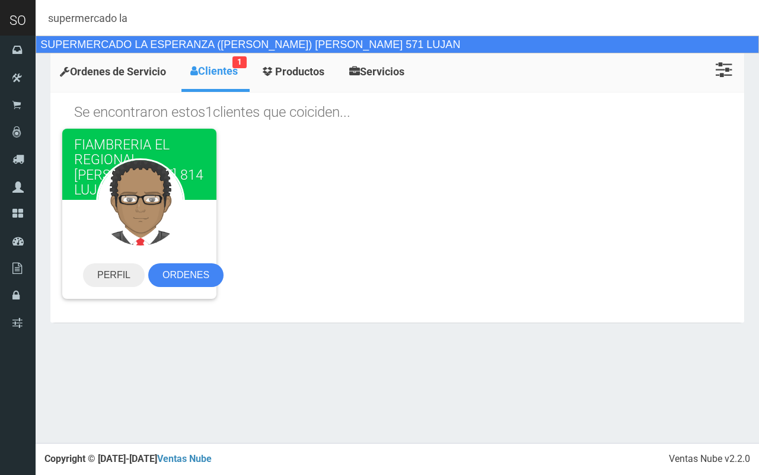
click at [237, 41] on div "SUPERMERCADO LA ESPERANZA ([PERSON_NAME]) [PERSON_NAME] 571 [PERSON_NAME]" at bounding box center [397, 45] width 723 height 18
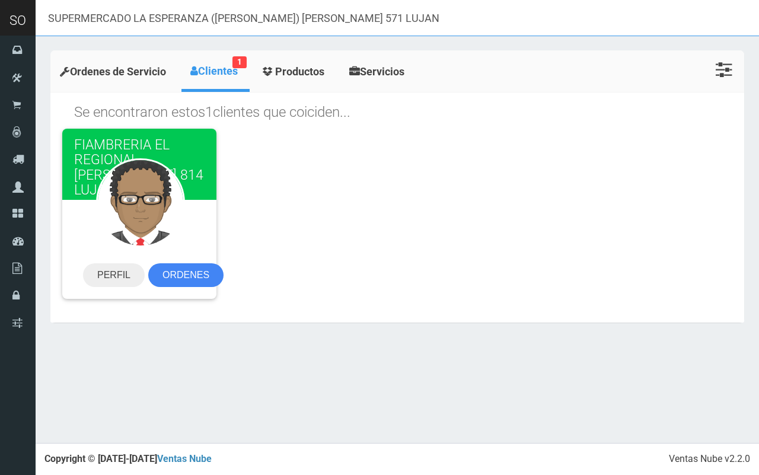
type input "SUPERMERCADO LA ESPERANZA ([PERSON_NAME]) [PERSON_NAME] 571 [PERSON_NAME]"
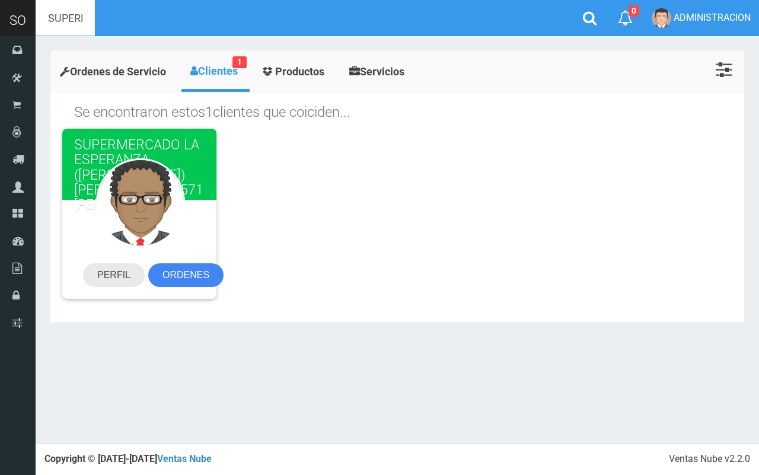
click at [123, 274] on link "PERFIL" at bounding box center [114, 275] width 62 height 24
click at [585, 12] on icon at bounding box center [590, 18] width 14 height 15
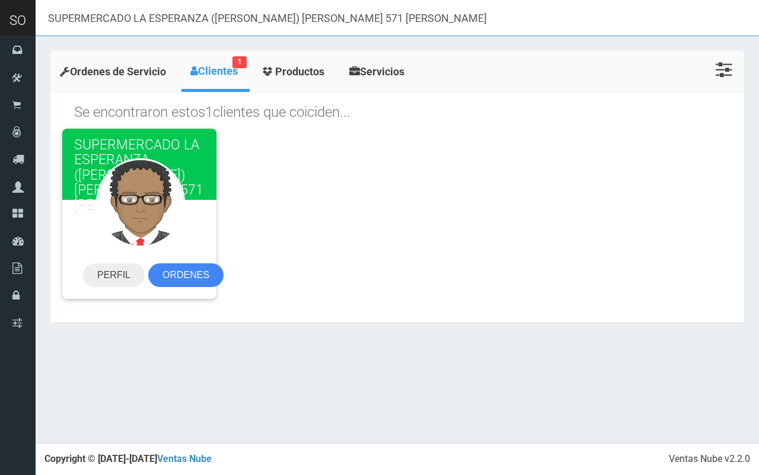
drag, startPoint x: 471, startPoint y: 15, endPoint x: 55, endPoint y: 14, distance: 416.1
click at [18, 14] on header "SO Toggle navigation" at bounding box center [379, 18] width 759 height 36
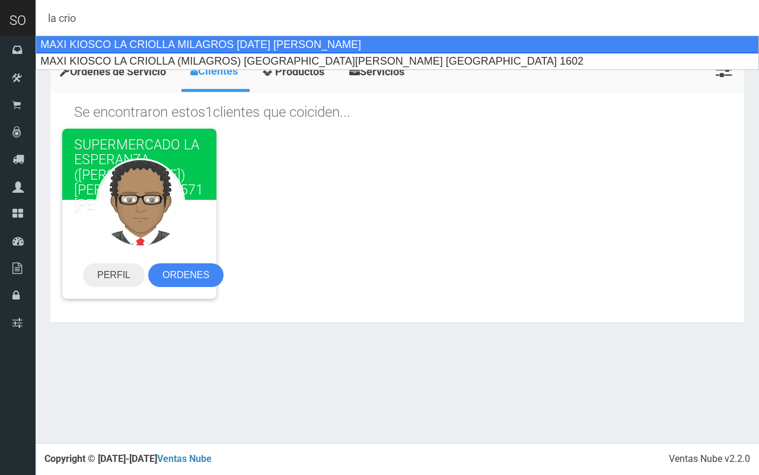
click at [473, 41] on div "MAXI KIOSCO LA CRIOLLA MILAGROS [DATE] [PERSON_NAME]" at bounding box center [397, 45] width 723 height 18
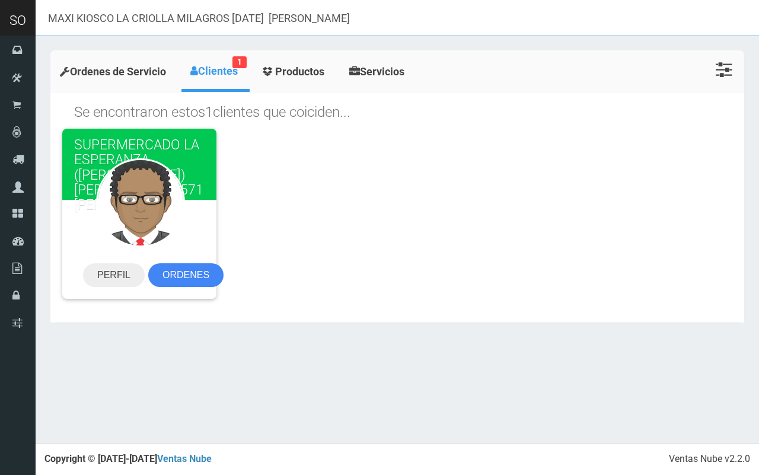
type input "MAXI KIOSCO LA CRIOLLA MILAGROS [DATE] [PERSON_NAME]"
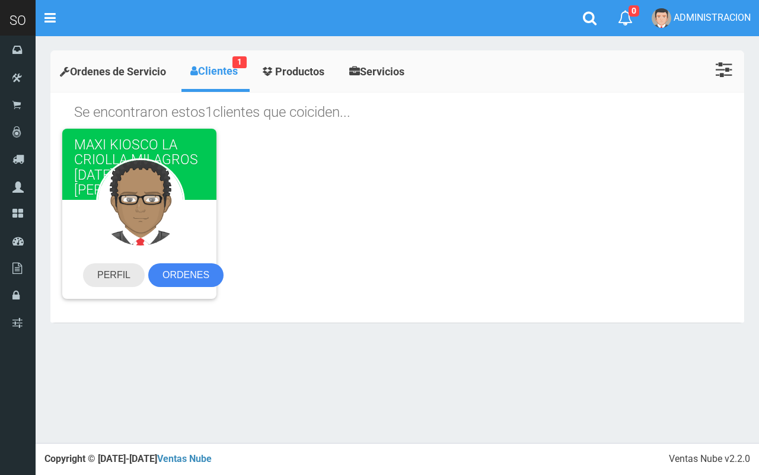
click at [119, 267] on link "PERFIL" at bounding box center [114, 275] width 62 height 24
click at [559, 306] on section "MAXI KIOSCO LA CRIOLLA MILAGROS [DATE] [PERSON_NAME] PERFIL" at bounding box center [397, 219] width 688 height 181
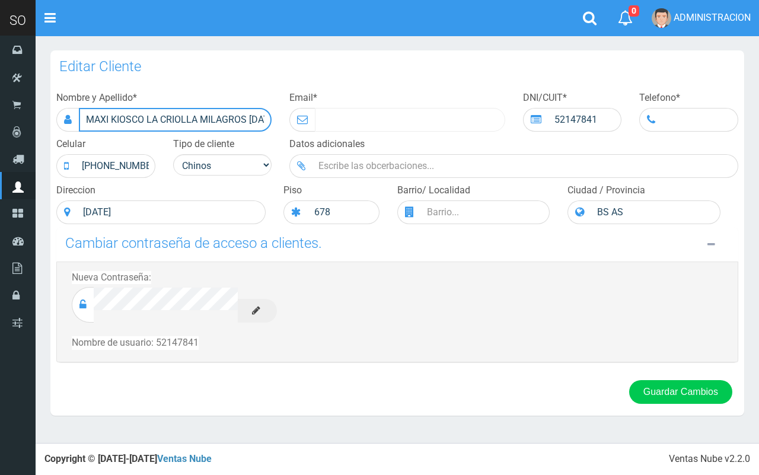
scroll to position [0, 86]
drag, startPoint x: 84, startPoint y: 117, endPoint x: 442, endPoint y: 119, distance: 357.4
click at [442, 119] on div "Nombre y Apellido * MAXI KIOSCO LA CRIOLLA MILAGROS 9 DE JULIO 678 LUJAN Email …" at bounding box center [396, 157] width 699 height 139
